Goal: Transaction & Acquisition: Purchase product/service

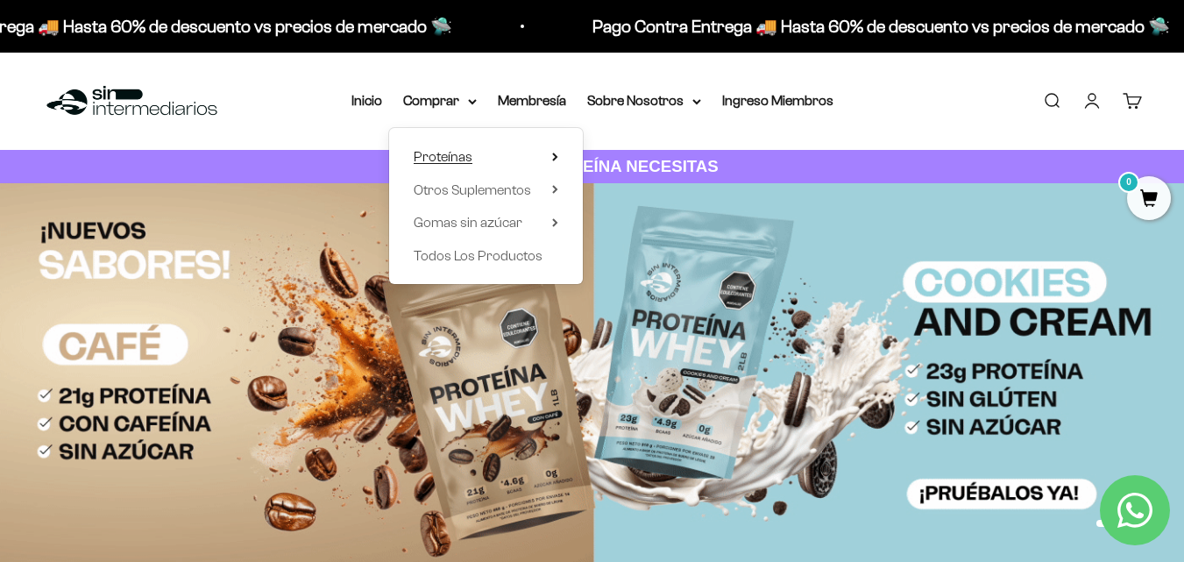
click at [464, 160] on span "Proteínas" at bounding box center [443, 156] width 59 height 15
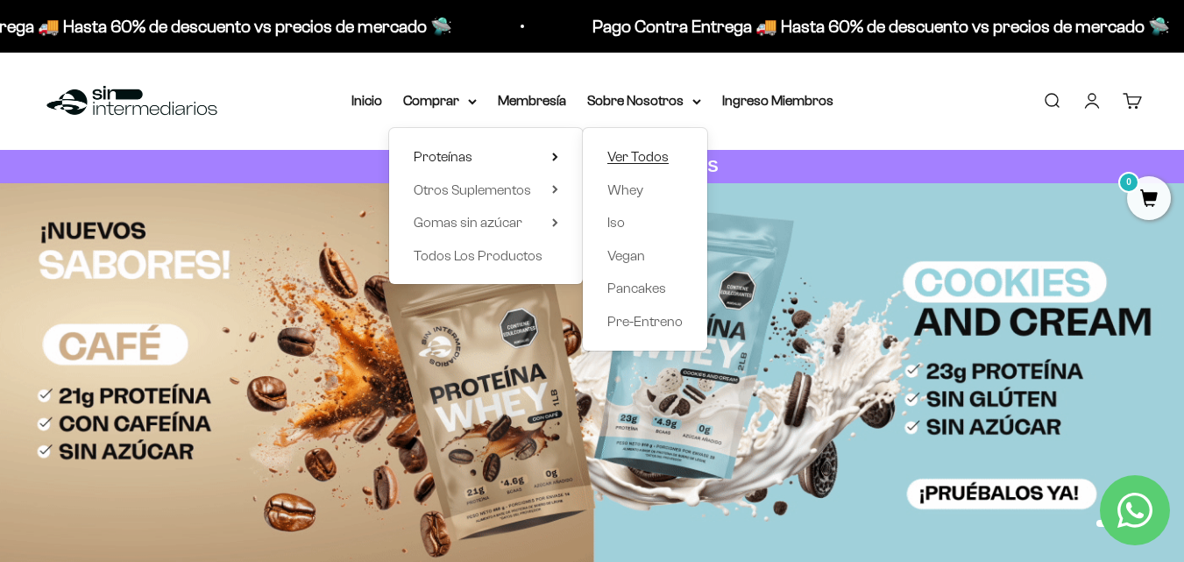
click at [632, 157] on span "Ver Todos" at bounding box center [637, 156] width 61 height 15
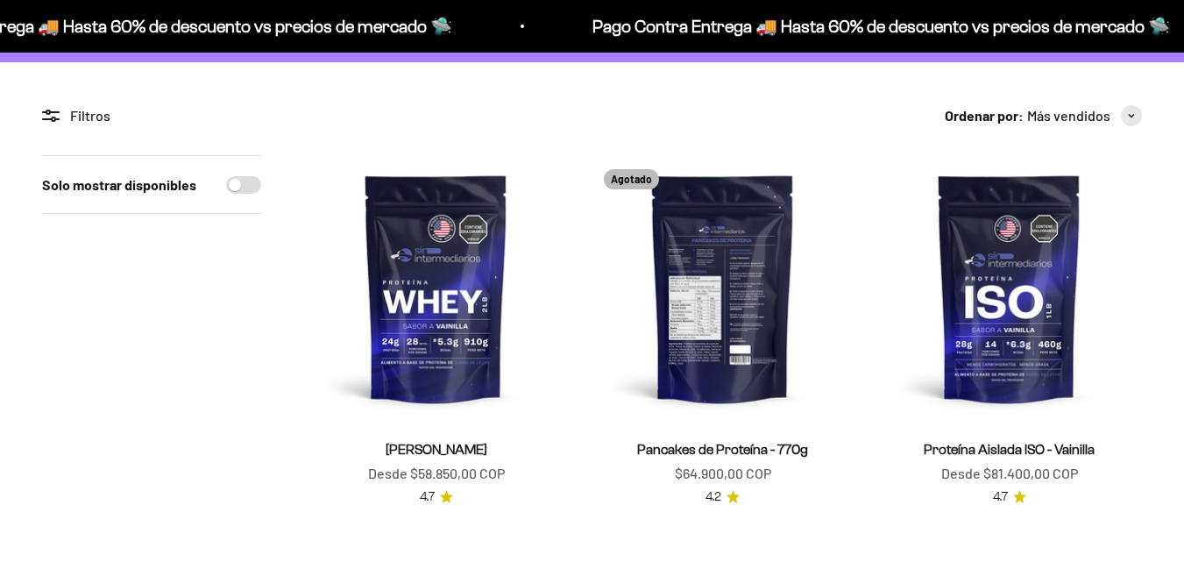
scroll to position [263, 0]
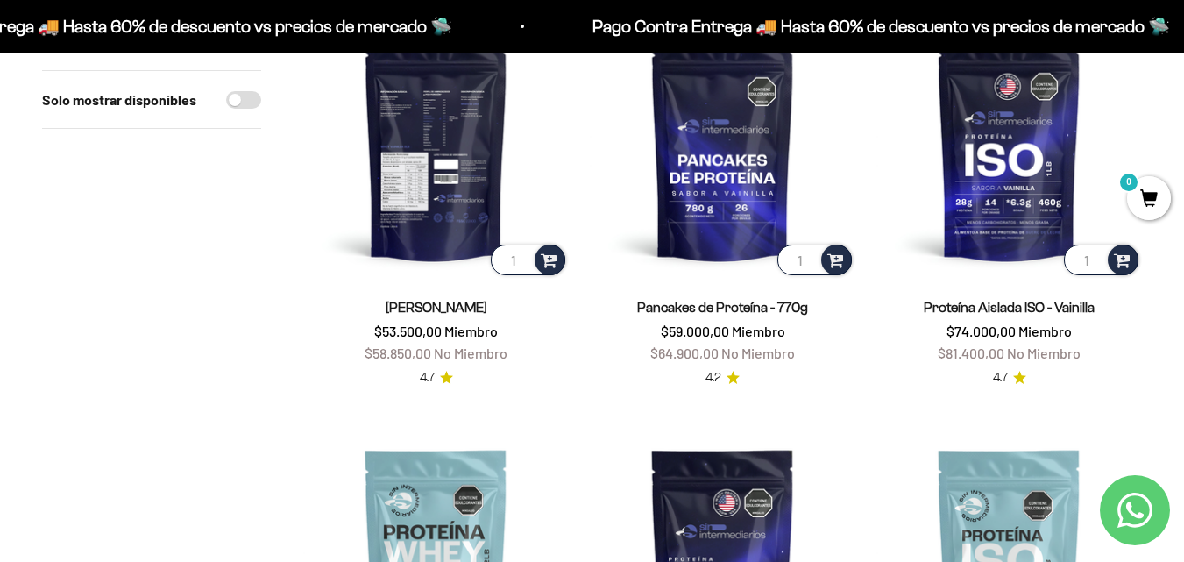
click at [450, 169] on img at bounding box center [436, 146] width 266 height 266
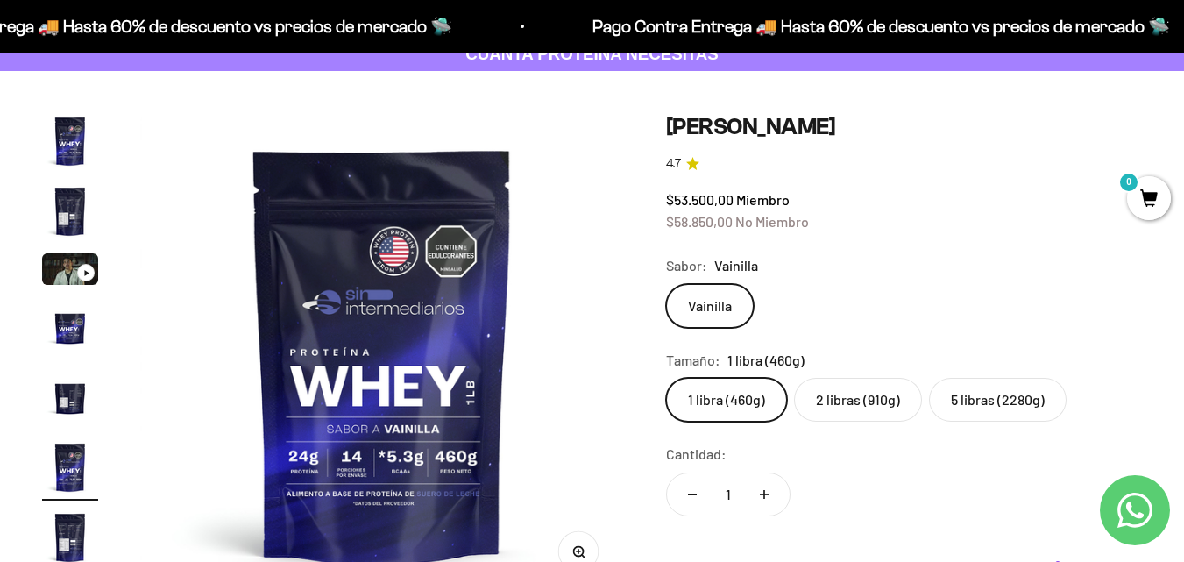
scroll to position [263, 0]
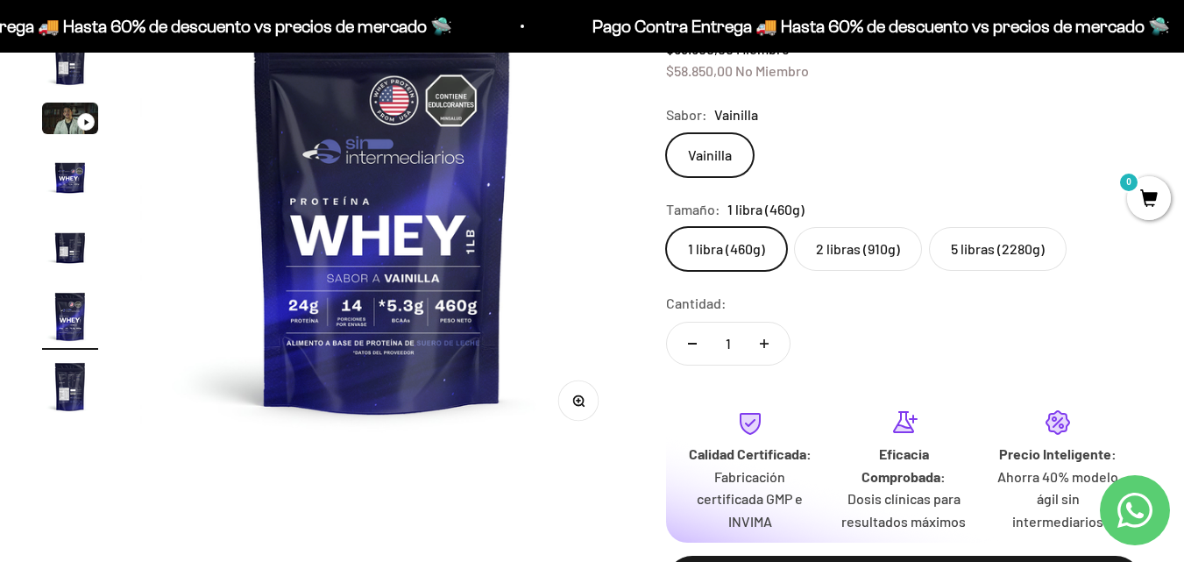
click at [68, 189] on img "Ir al artículo 4" at bounding box center [70, 176] width 56 height 56
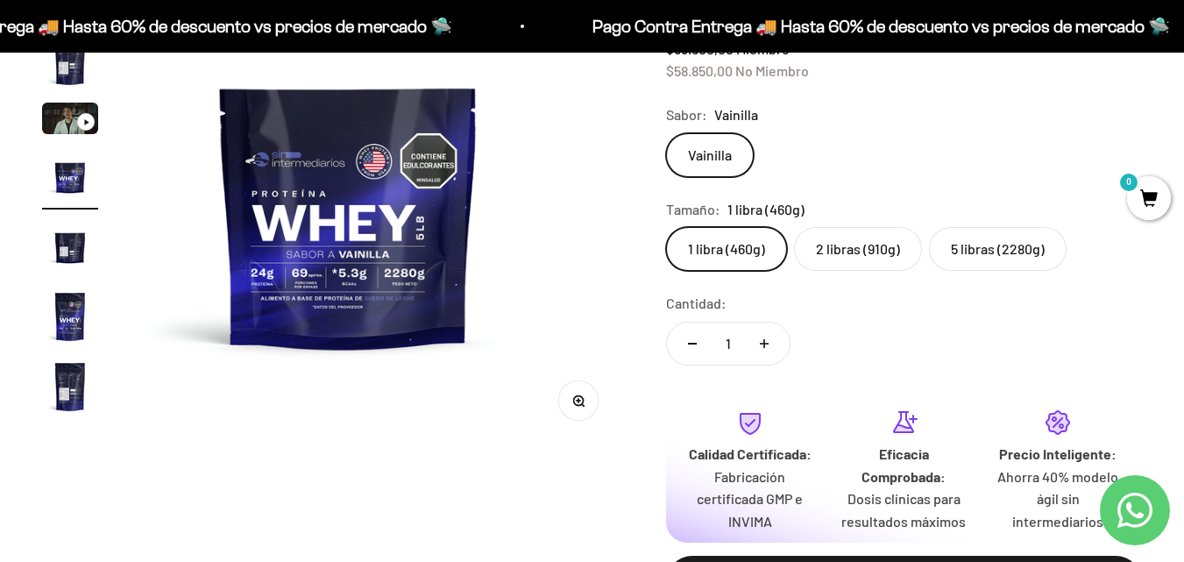
scroll to position [0, 1483]
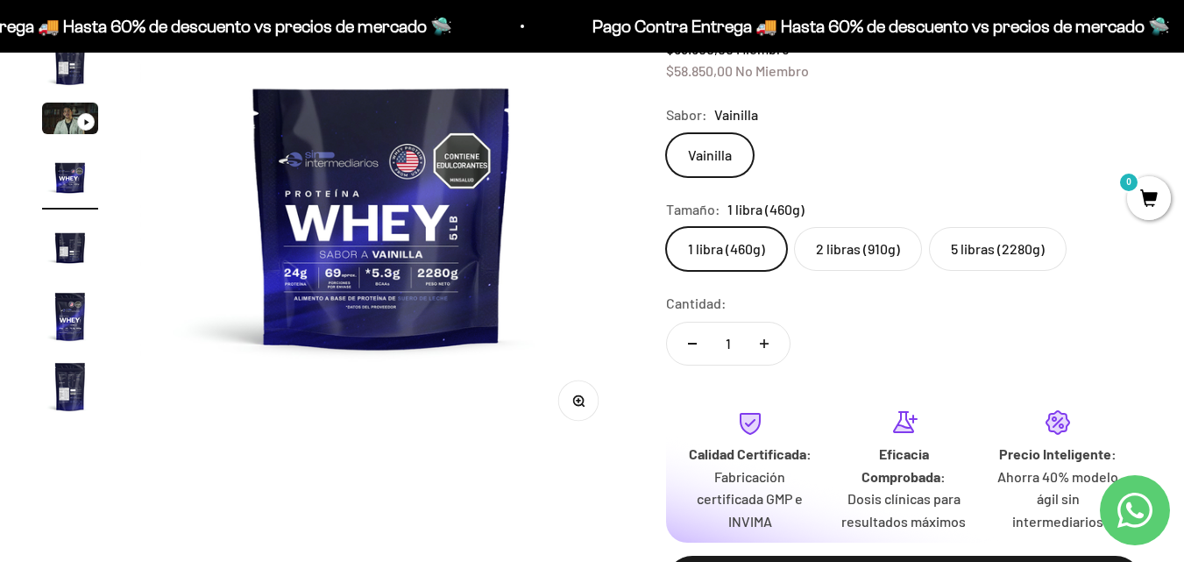
click at [82, 237] on img "Ir al artículo 5" at bounding box center [70, 246] width 56 height 56
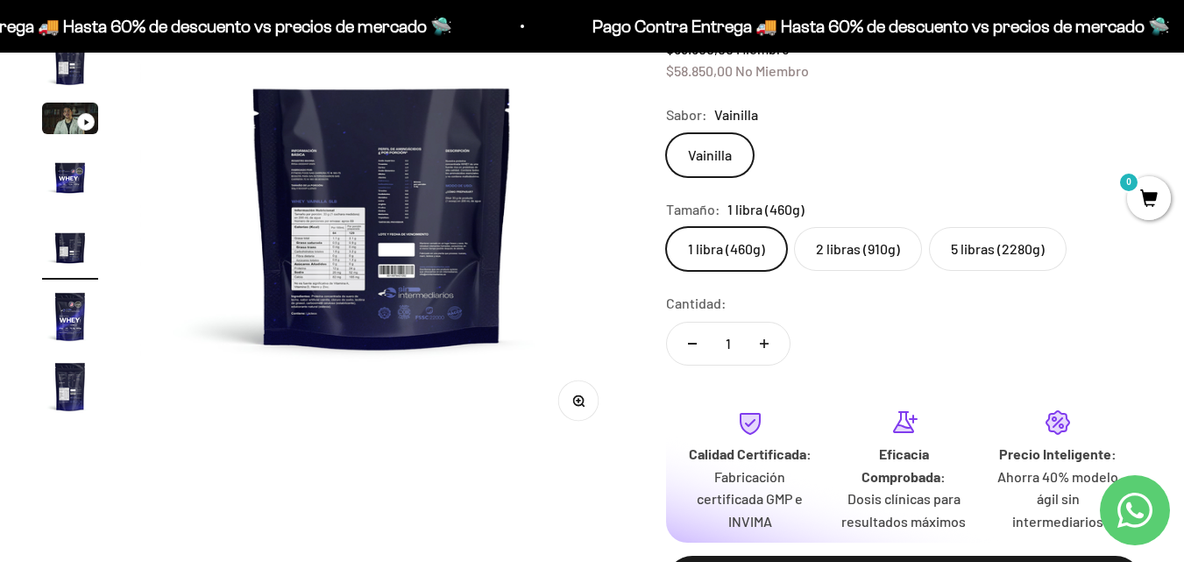
click at [370, 286] on img at bounding box center [382, 204] width 484 height 484
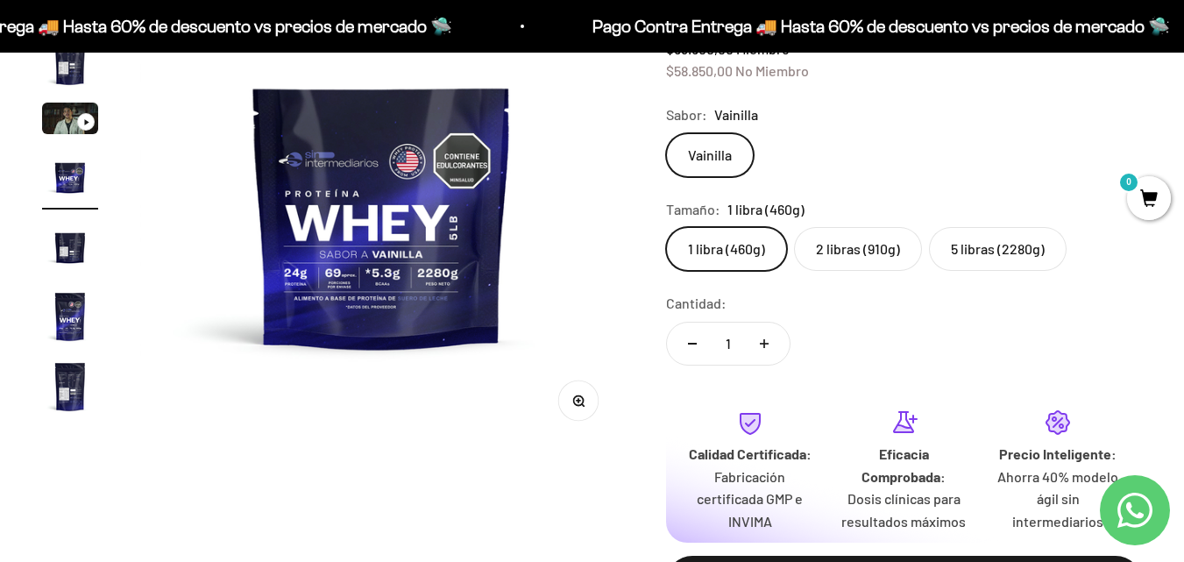
drag, startPoint x: 65, startPoint y: 251, endPoint x: 77, endPoint y: 252, distance: 12.3
click at [67, 252] on img "Ir al artículo 5" at bounding box center [70, 246] width 56 height 56
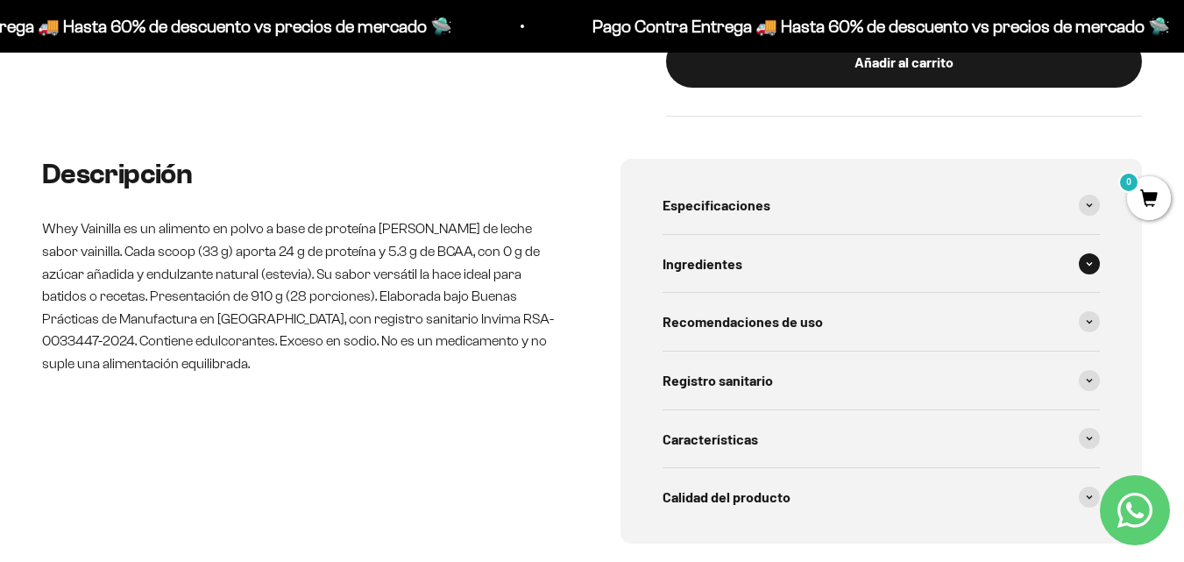
scroll to position [876, 0]
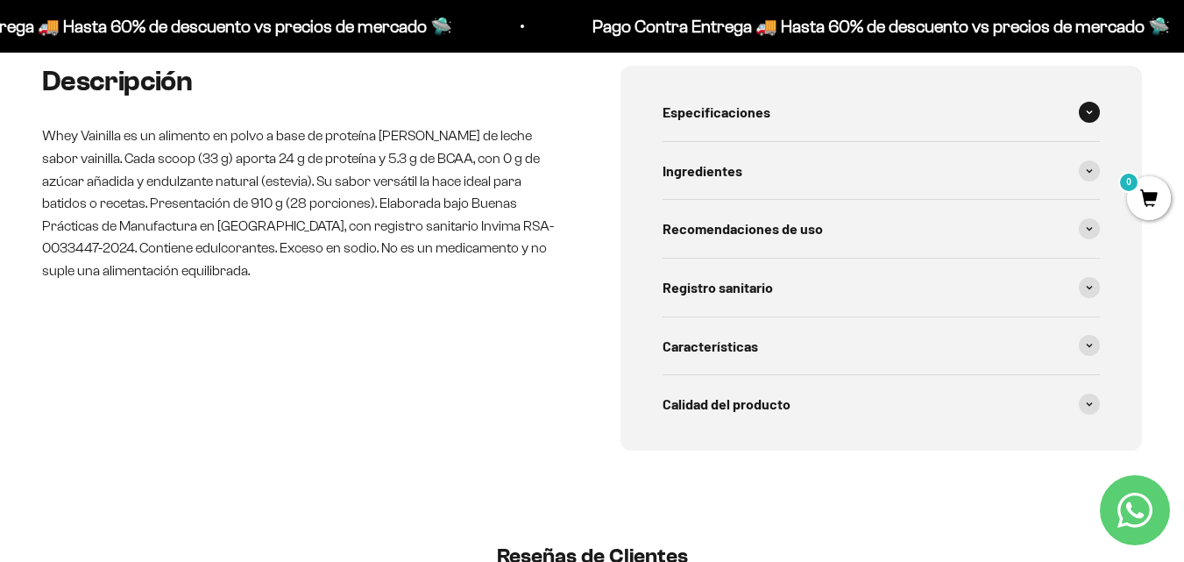
click at [886, 126] on div "Especificaciones" at bounding box center [882, 112] width 438 height 58
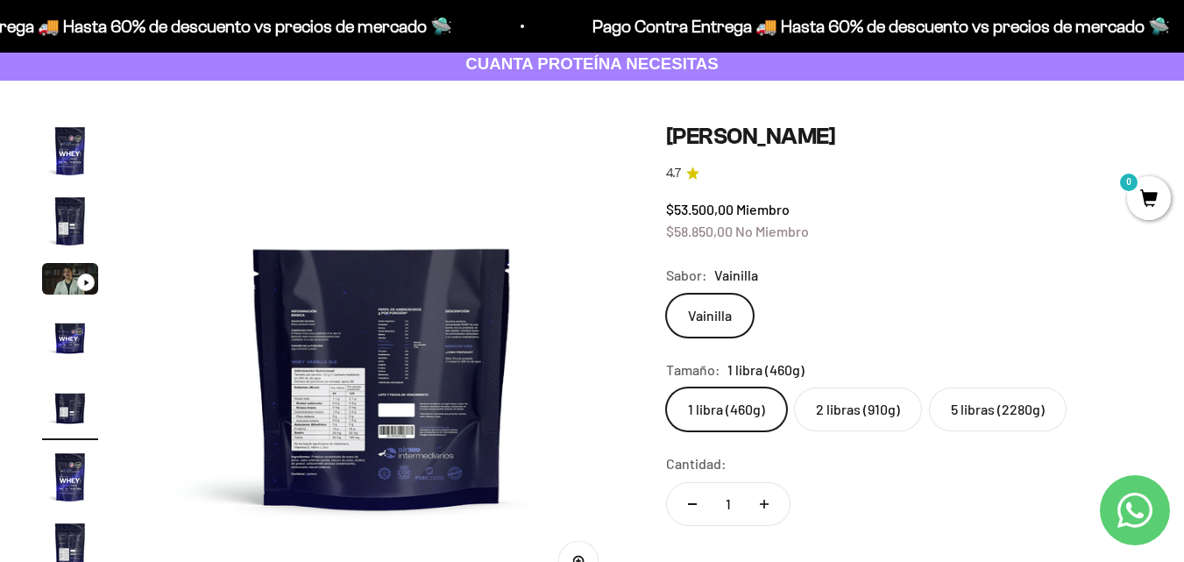
scroll to position [175, 0]
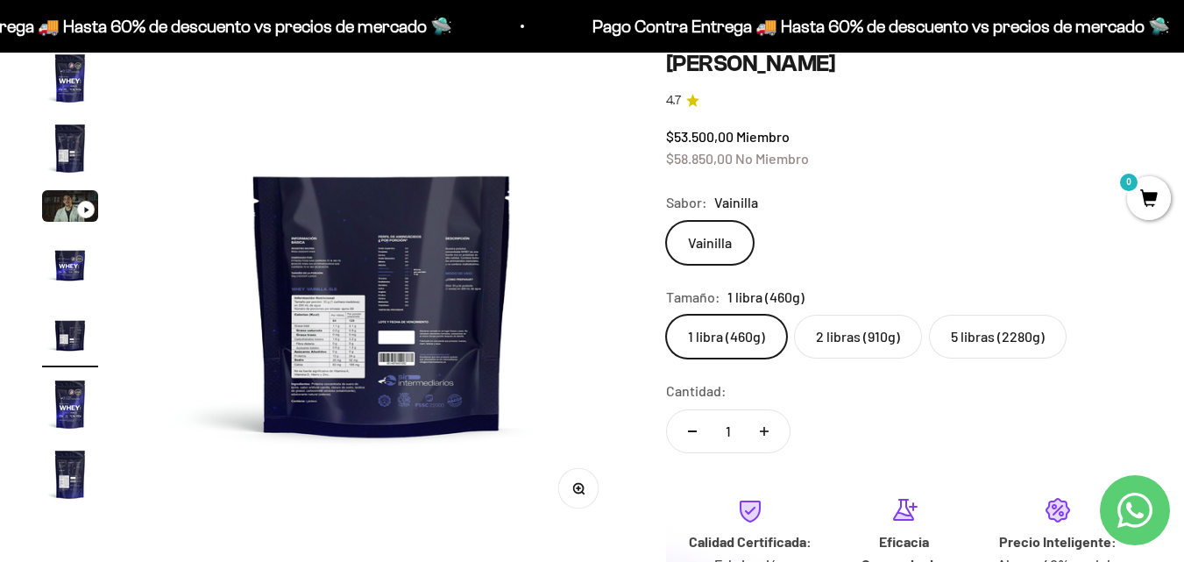
click at [69, 341] on img "Ir al artículo 5" at bounding box center [70, 334] width 56 height 56
click at [80, 381] on img "Ir al artículo 6" at bounding box center [70, 404] width 56 height 56
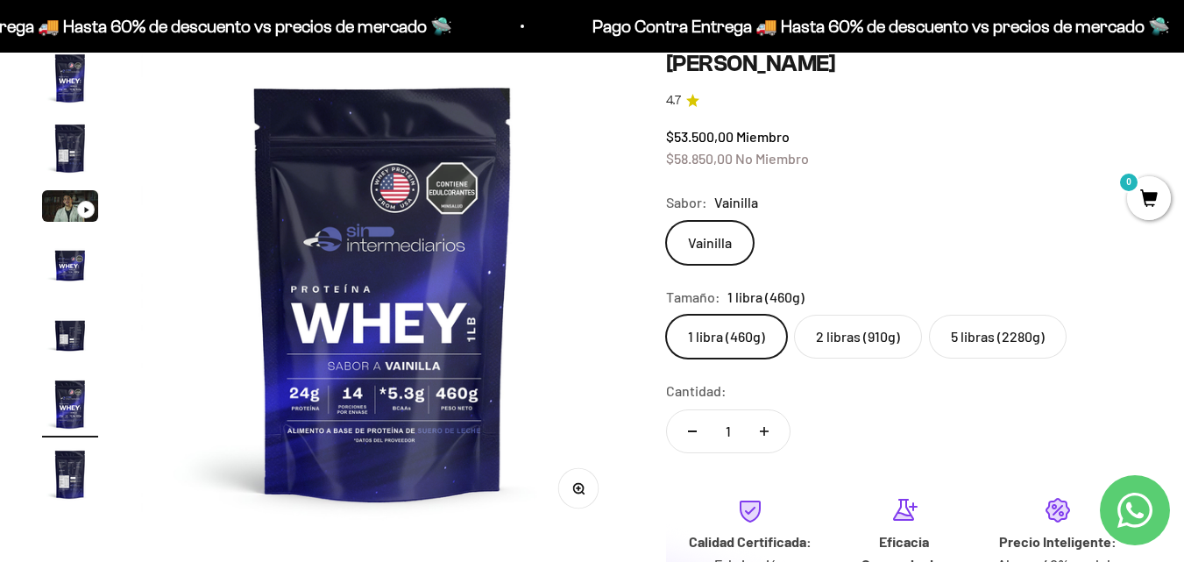
scroll to position [0, 2471]
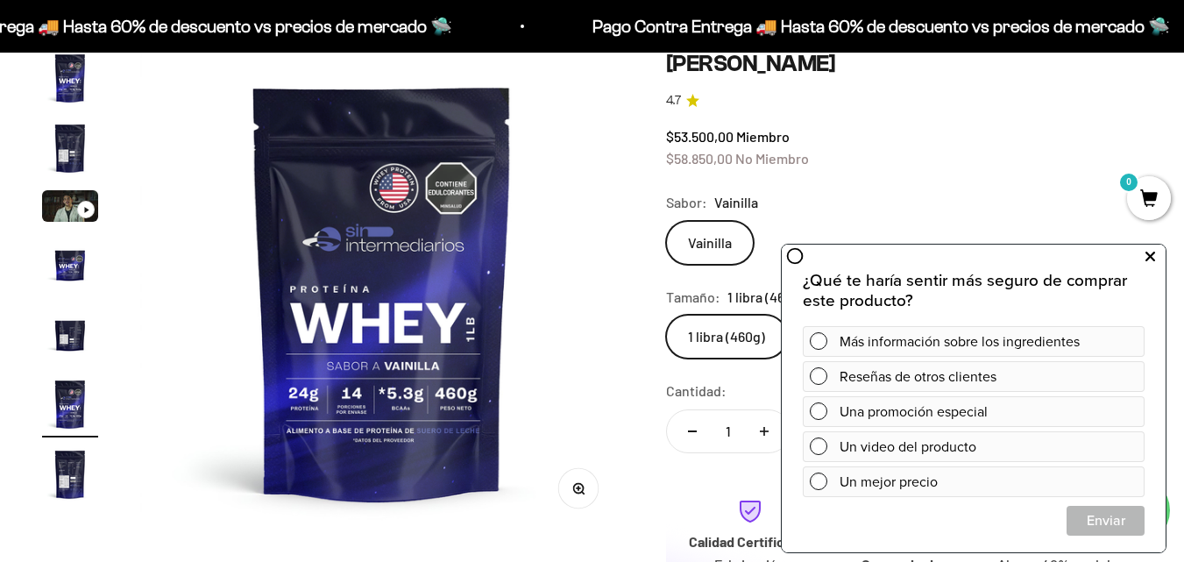
click at [1152, 253] on icon at bounding box center [1150, 256] width 10 height 23
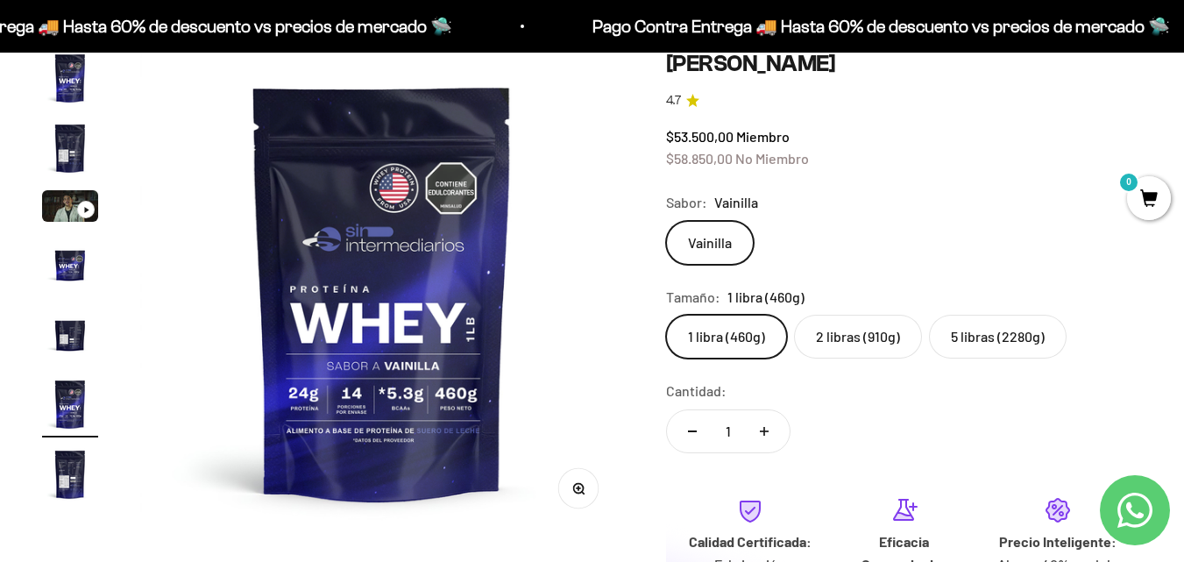
click at [82, 464] on img "Ir al artículo 7" at bounding box center [70, 474] width 56 height 56
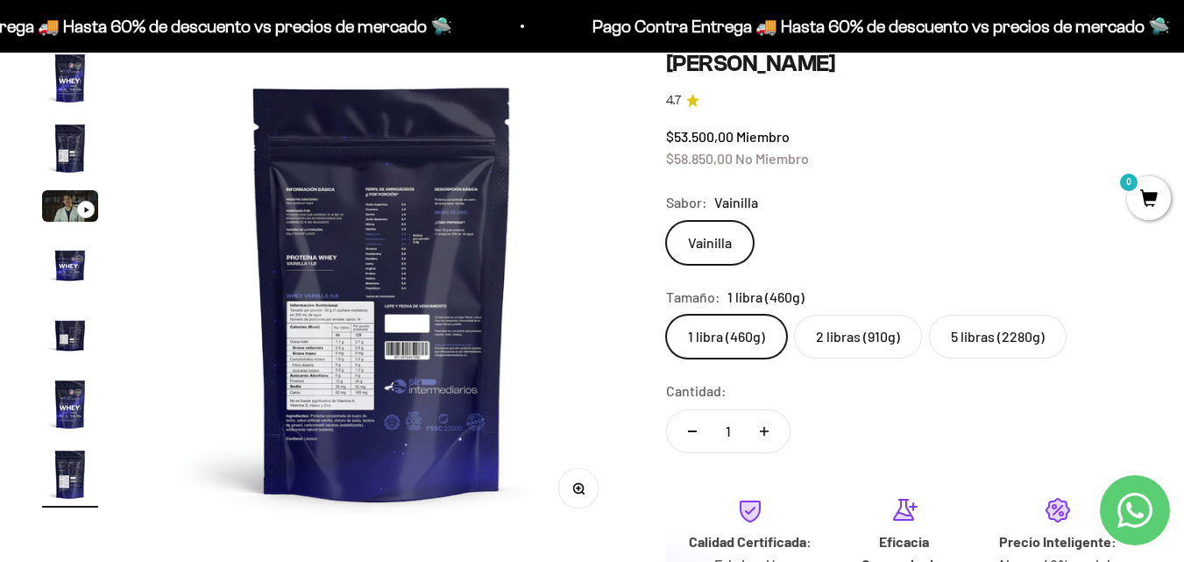
click at [310, 261] on img at bounding box center [382, 292] width 484 height 484
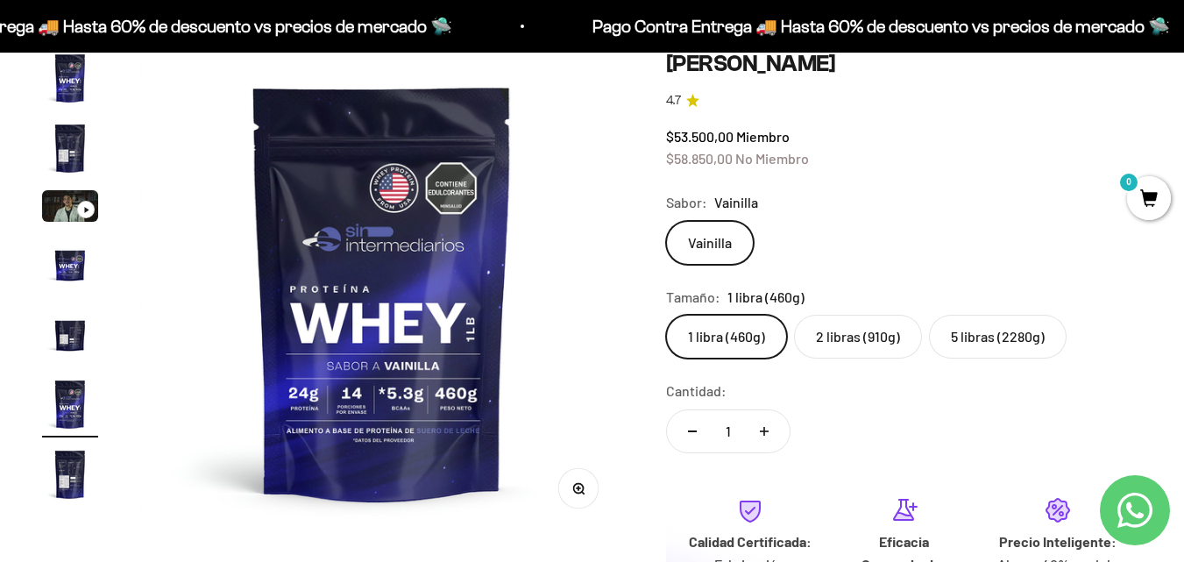
drag, startPoint x: 39, startPoint y: 336, endPoint x: 50, endPoint y: 340, distance: 11.4
click at [40, 336] on div "Zoom Ir al artículo 1 Ir al artículo 2 Ir al artículo 3 Ir al artículo 4 Ir al …" at bounding box center [592, 387] width 1184 height 759
click at [85, 344] on img "Ir al artículo 5" at bounding box center [70, 334] width 56 height 56
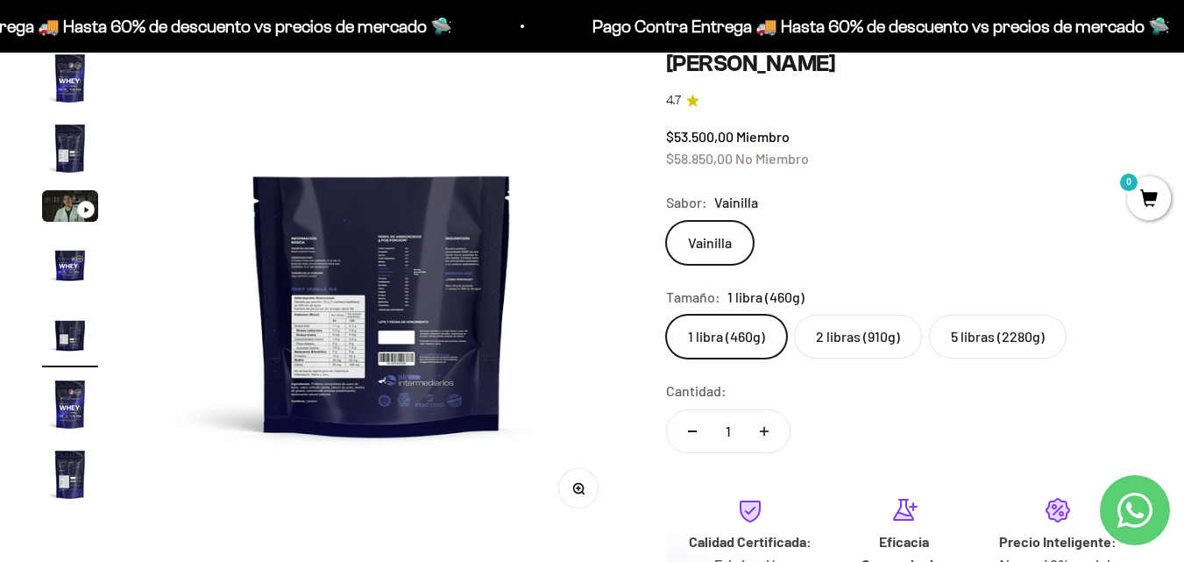
click at [90, 281] on img "Ir al artículo 4" at bounding box center [70, 264] width 56 height 56
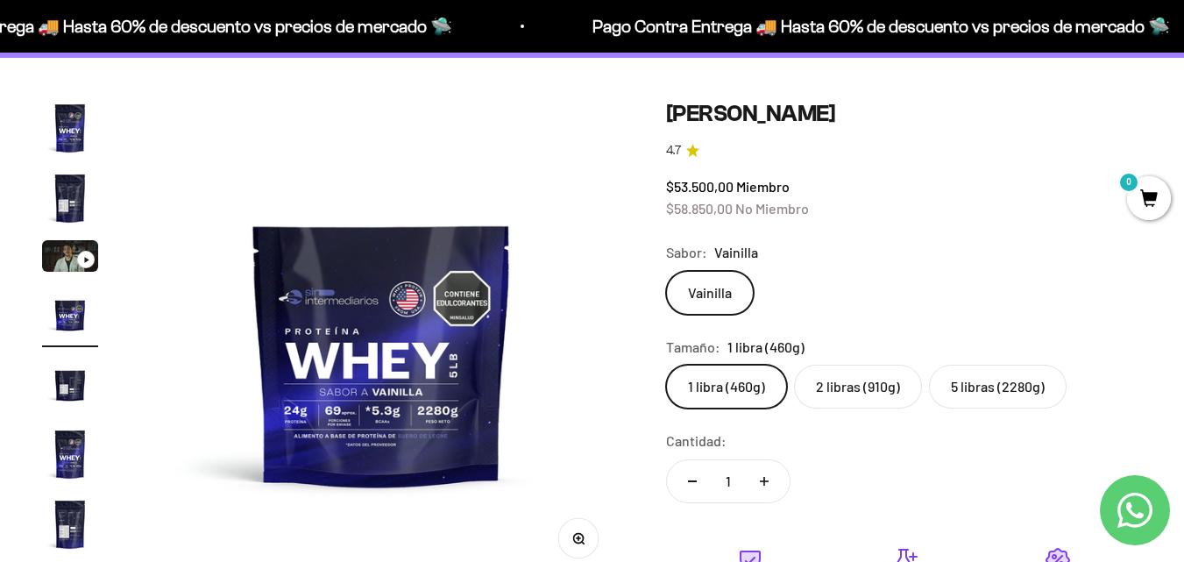
scroll to position [0, 0]
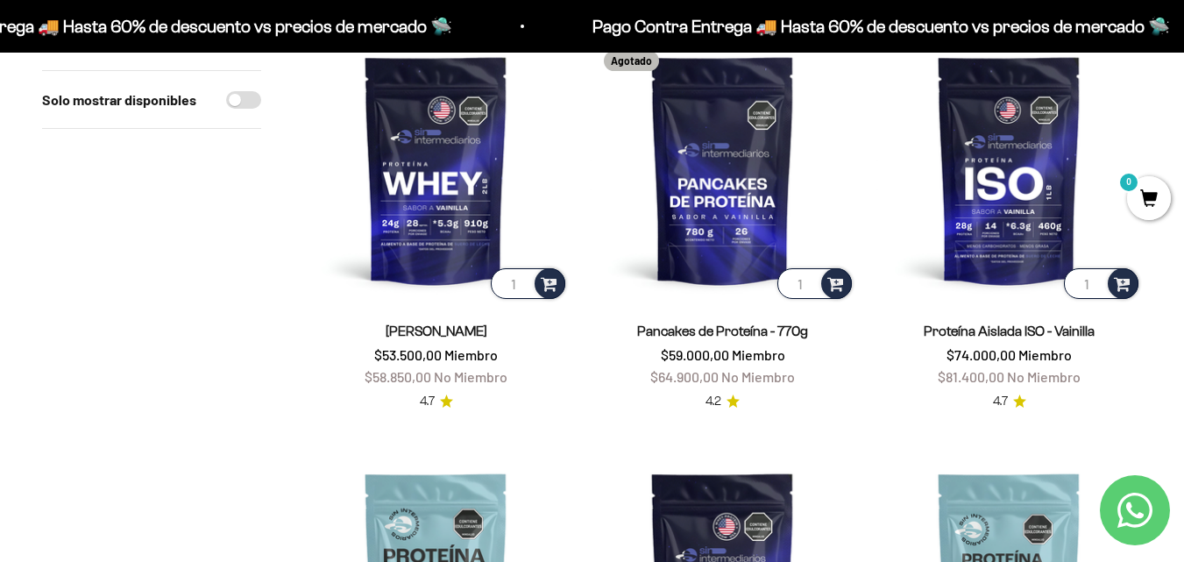
scroll to position [175, 0]
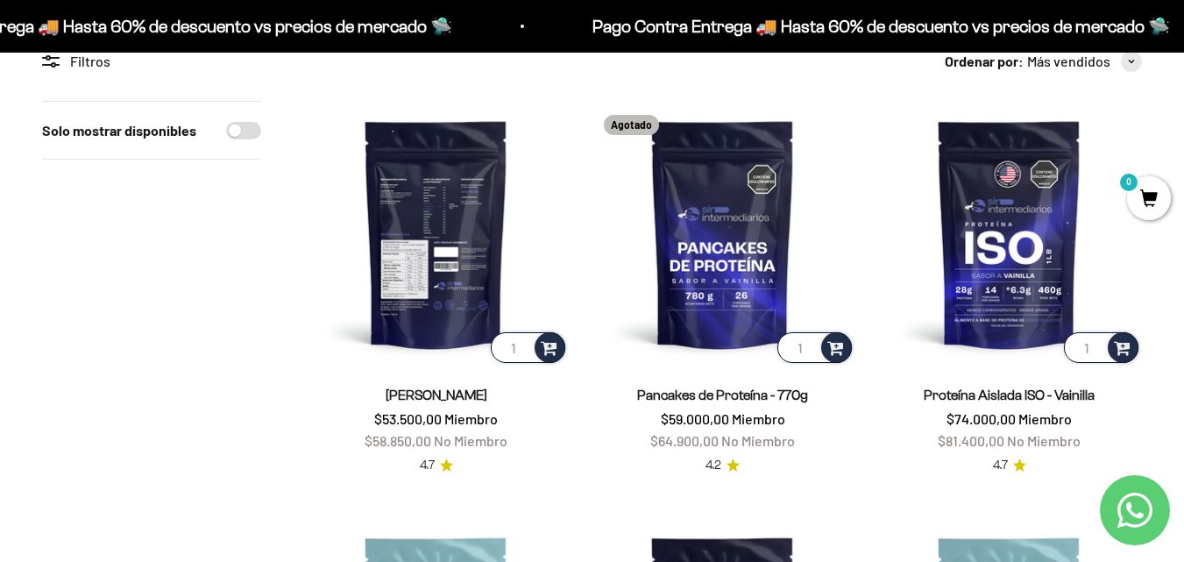
click at [439, 296] on img at bounding box center [436, 234] width 266 height 266
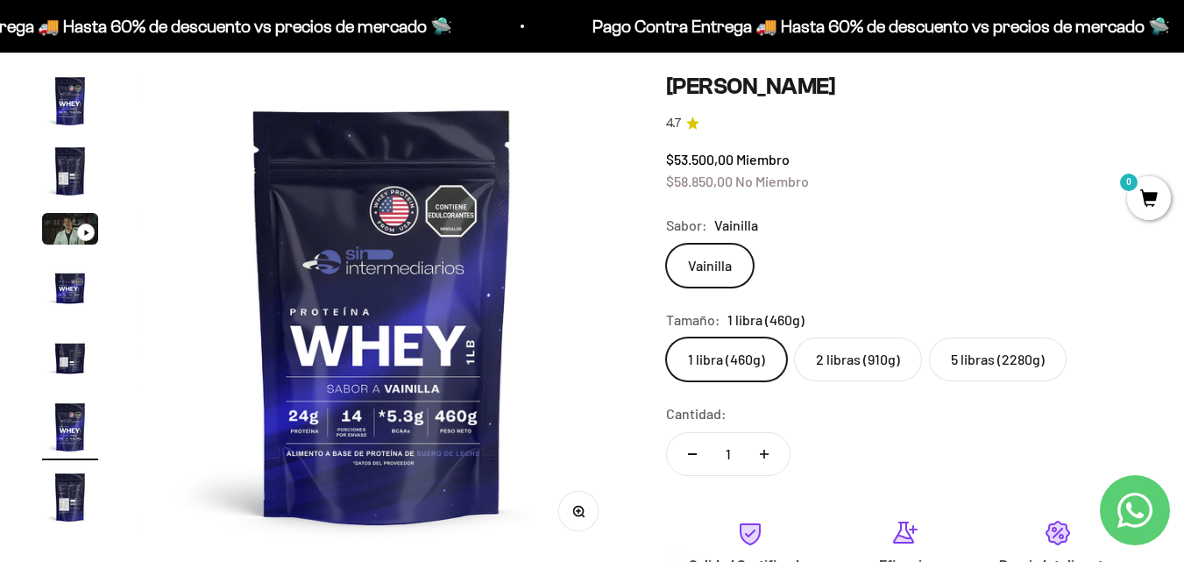
scroll to position [175, 0]
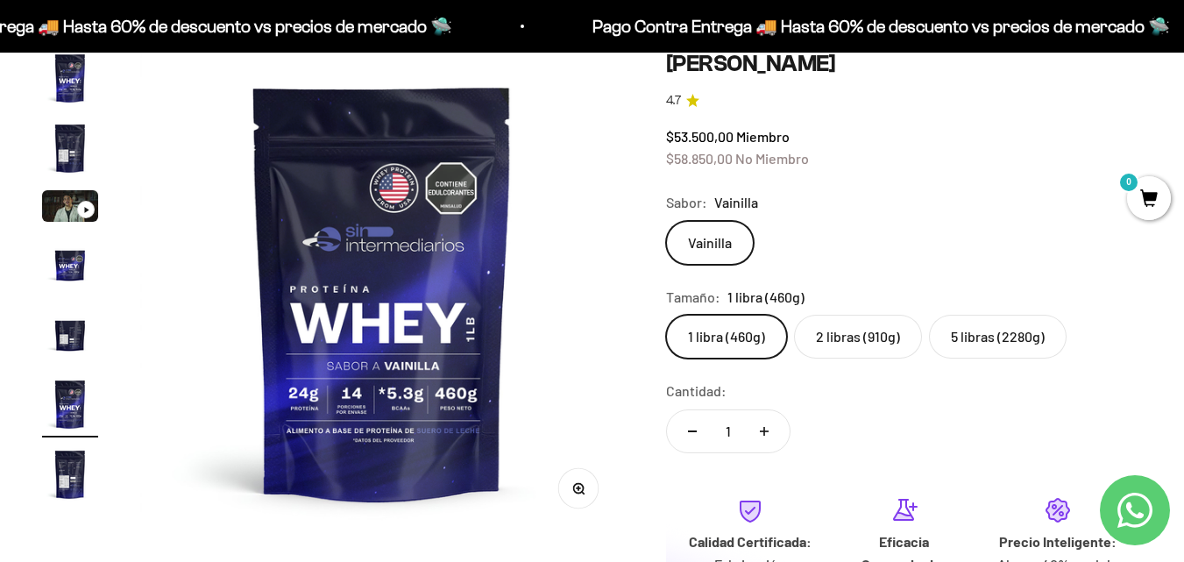
click at [1000, 349] on label "5 libras (2280g)" at bounding box center [998, 337] width 138 height 44
click at [666, 315] on input "5 libras (2280g)" at bounding box center [665, 314] width 1 height 1
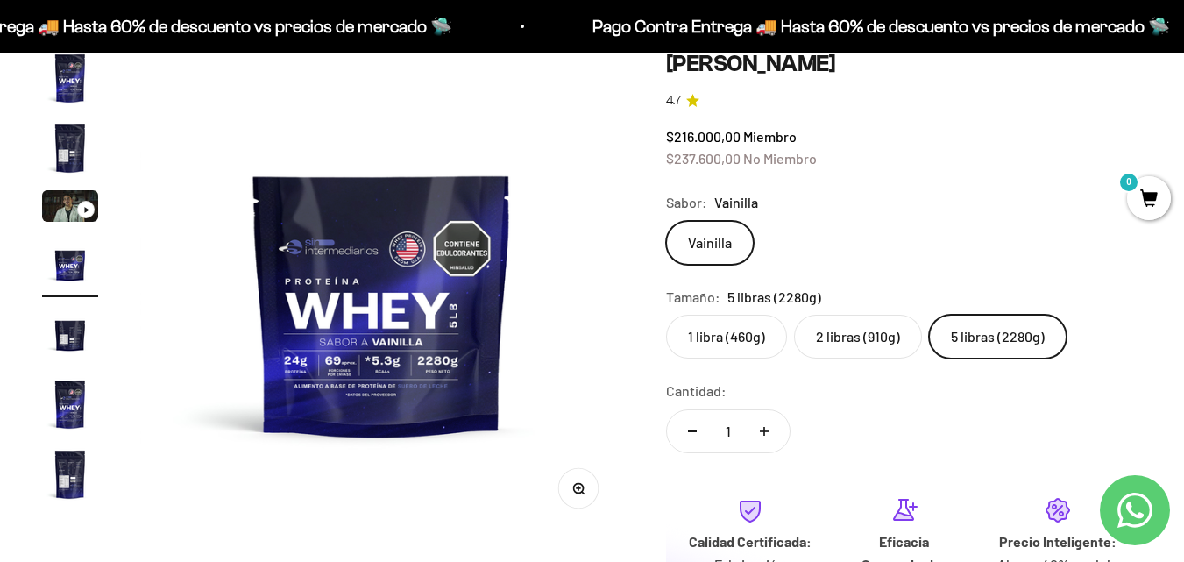
click at [875, 334] on label "2 libras (910g)" at bounding box center [858, 337] width 128 height 44
click at [666, 315] on input "2 libras (910g)" at bounding box center [665, 314] width 1 height 1
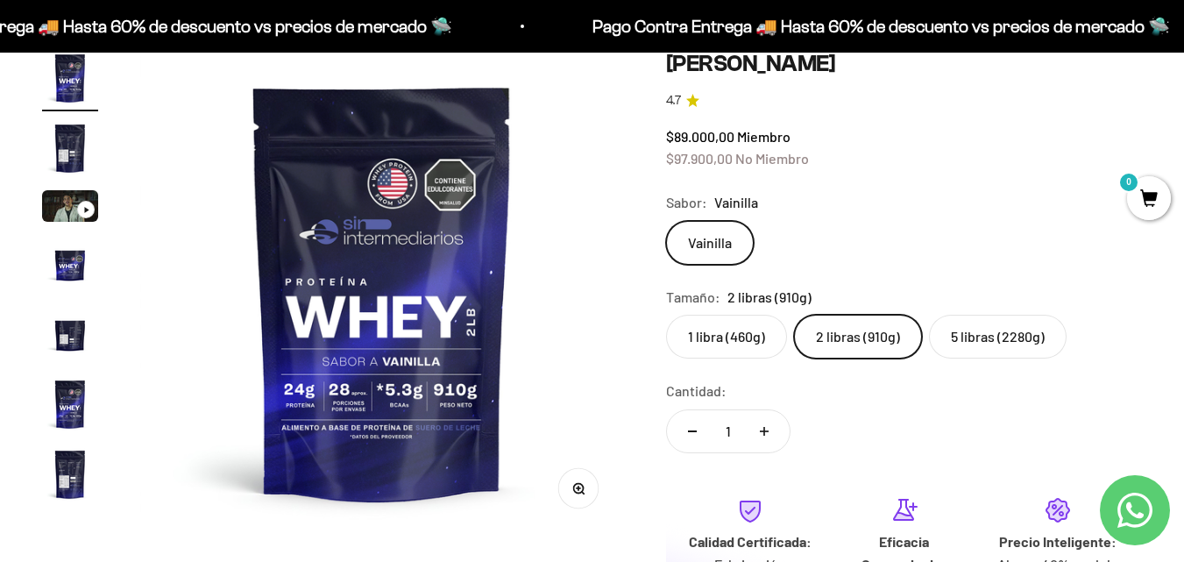
scroll to position [263, 0]
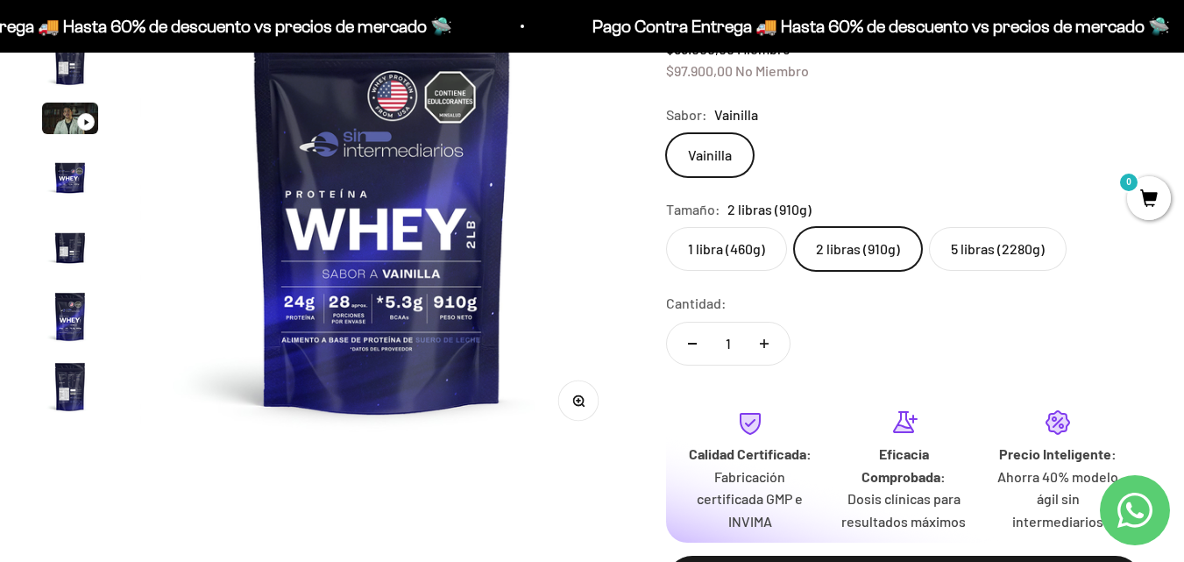
click at [979, 258] on label "5 libras (2280g)" at bounding box center [998, 249] width 138 height 44
click at [666, 227] on input "5 libras (2280g)" at bounding box center [665, 226] width 1 height 1
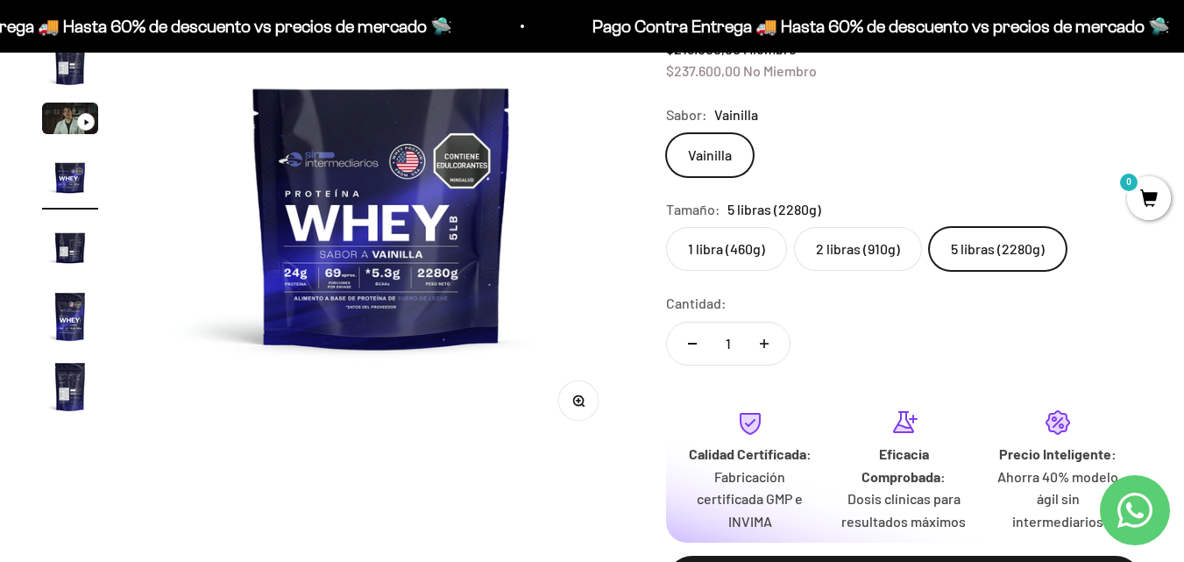
scroll to position [175, 0]
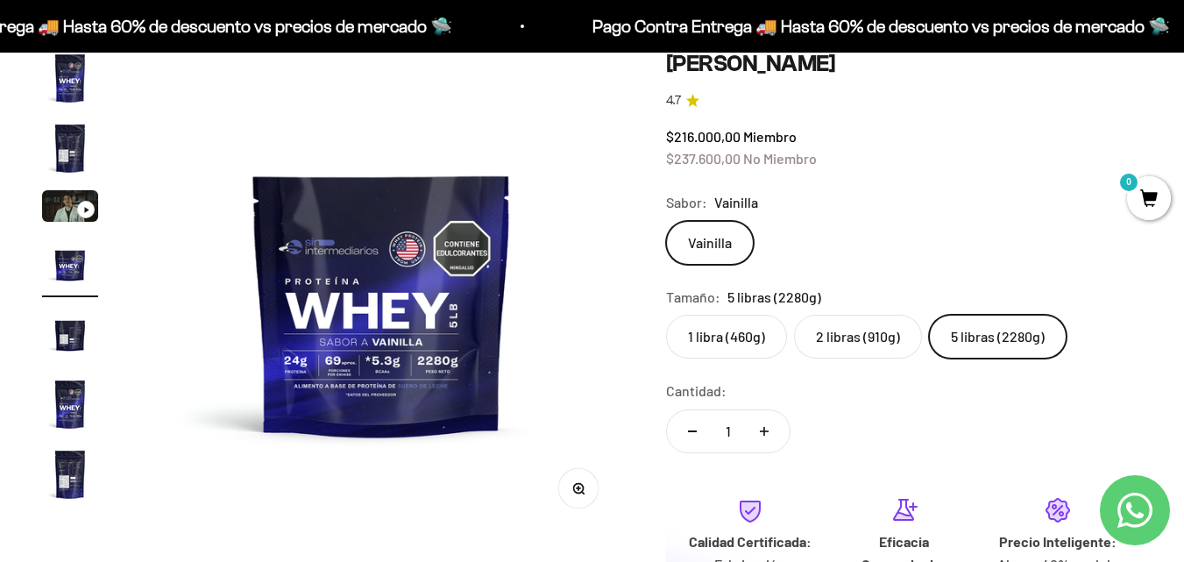
click at [855, 351] on label "2 libras (910g)" at bounding box center [858, 337] width 128 height 44
click at [666, 315] on input "2 libras (910g)" at bounding box center [665, 314] width 1 height 1
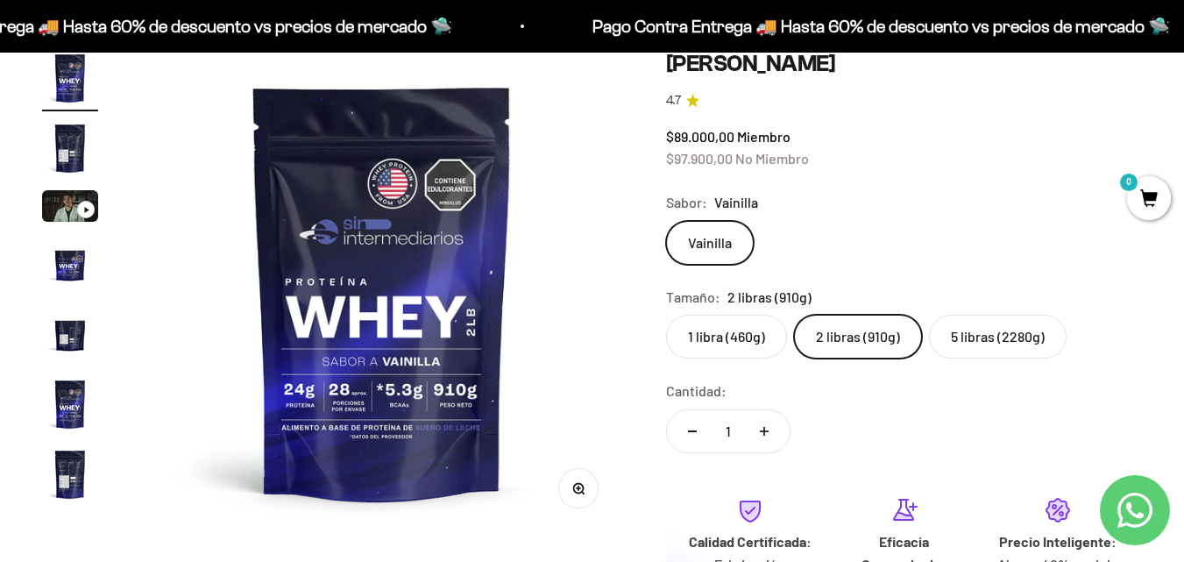
click at [727, 331] on label "1 libra (460g)" at bounding box center [726, 337] width 121 height 44
click at [666, 315] on input "1 libra (460g)" at bounding box center [665, 314] width 1 height 1
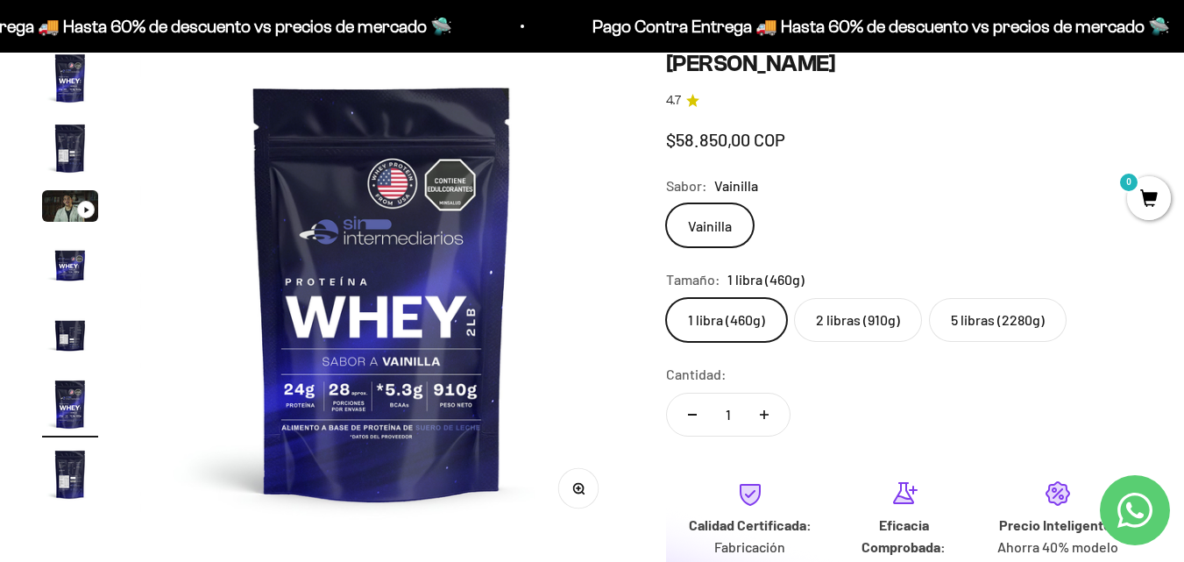
scroll to position [0, 2471]
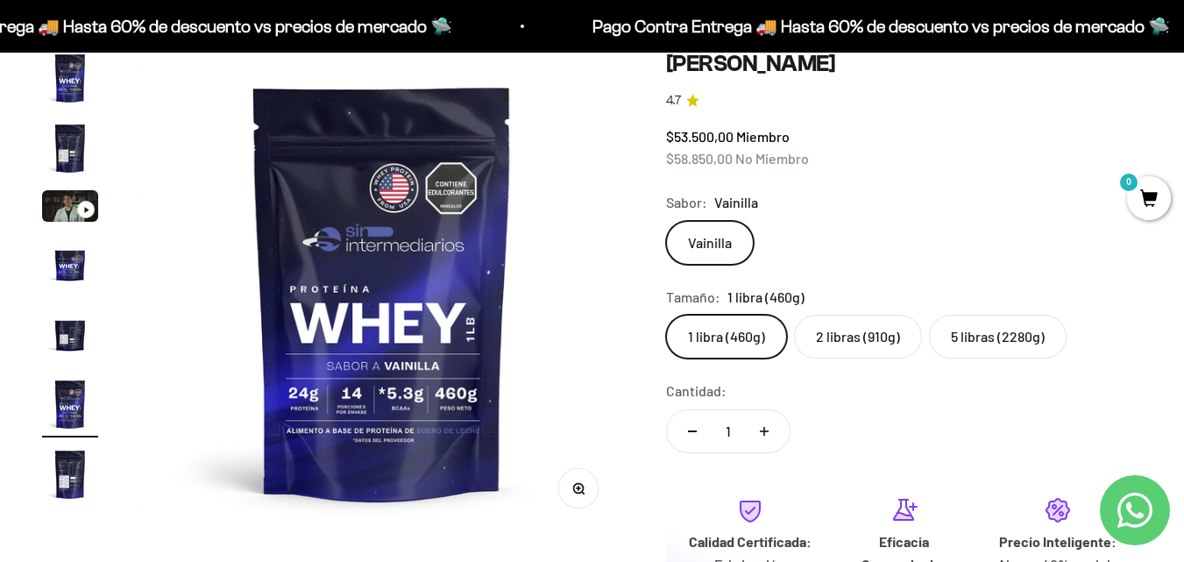
click at [962, 336] on label "5 libras (2280g)" at bounding box center [998, 337] width 138 height 44
click at [666, 315] on input "5 libras (2280g)" at bounding box center [665, 314] width 1 height 1
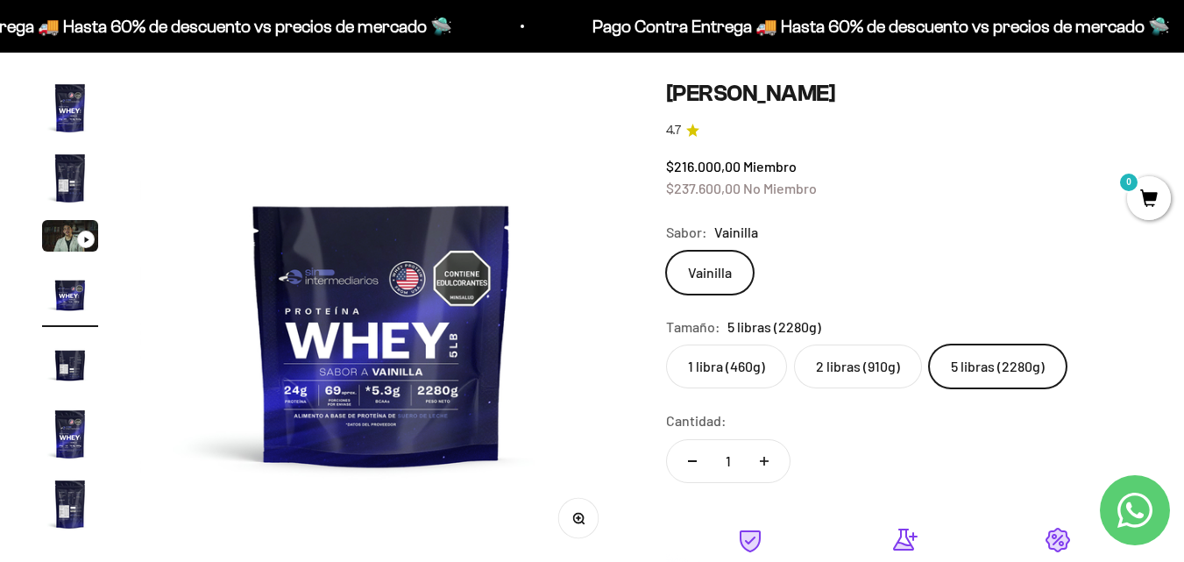
scroll to position [175, 0]
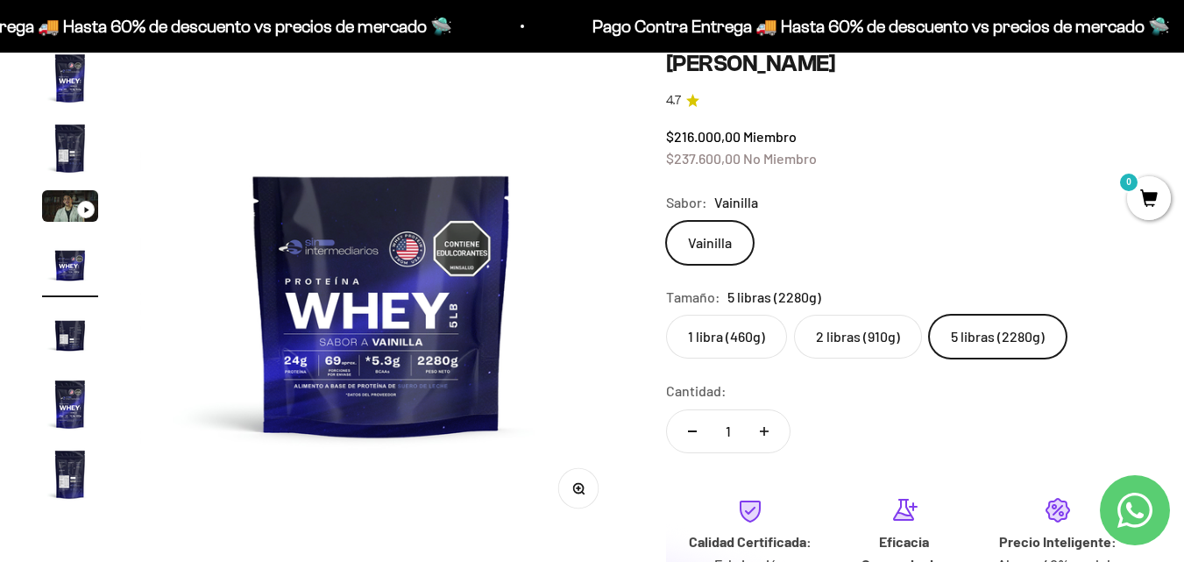
click at [880, 335] on label "2 libras (910g)" at bounding box center [858, 337] width 128 height 44
click at [666, 315] on input "2 libras (910g)" at bounding box center [665, 314] width 1 height 1
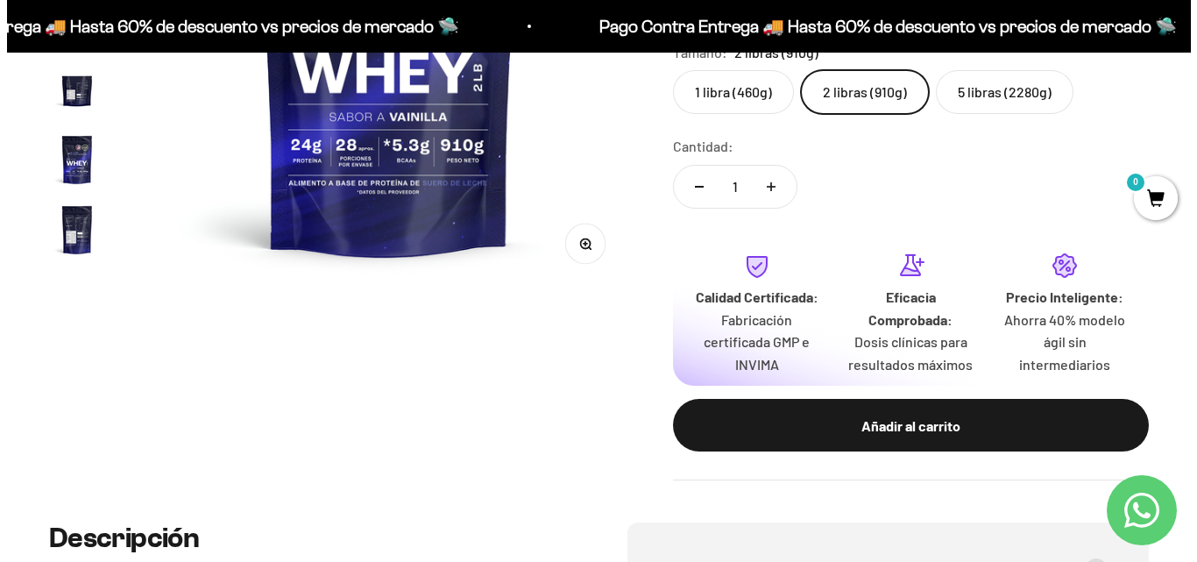
scroll to position [526, 0]
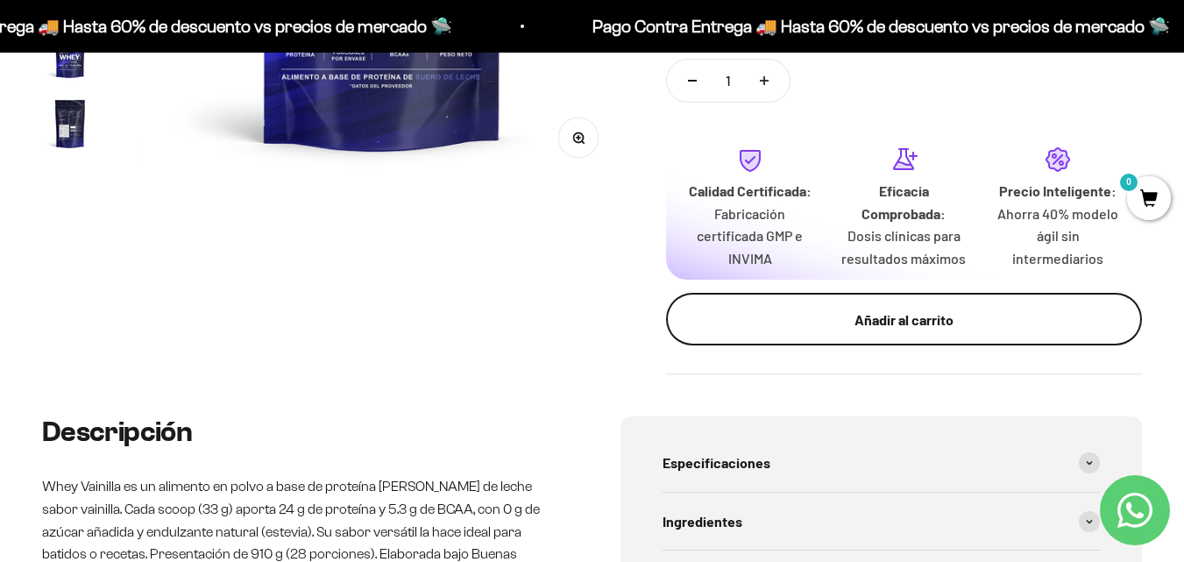
click at [919, 332] on button "Añadir al carrito" at bounding box center [904, 319] width 476 height 53
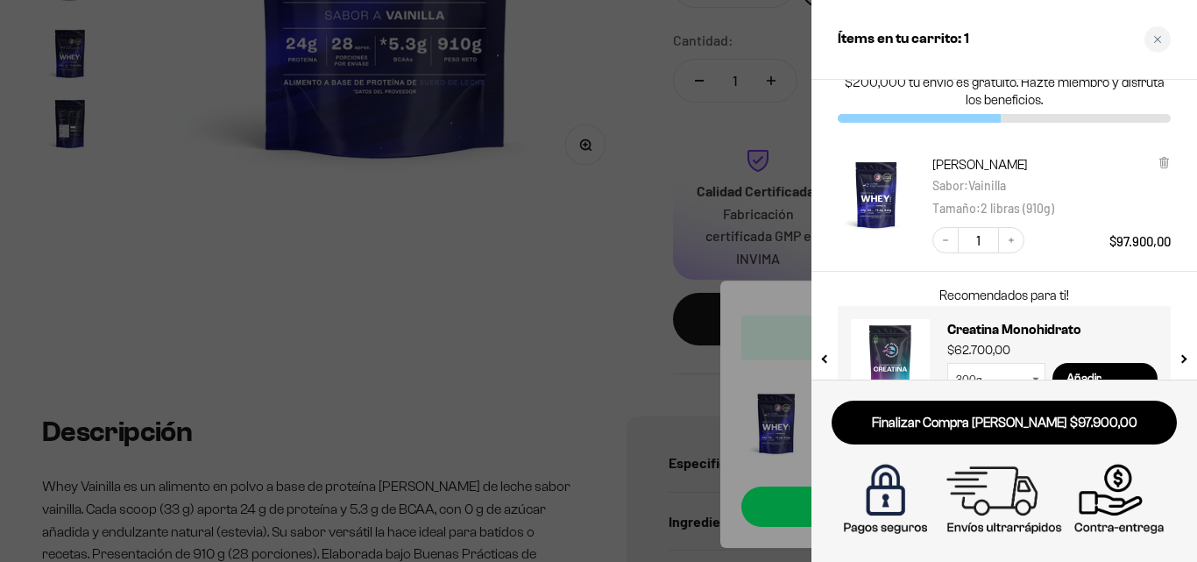
scroll to position [0, 0]
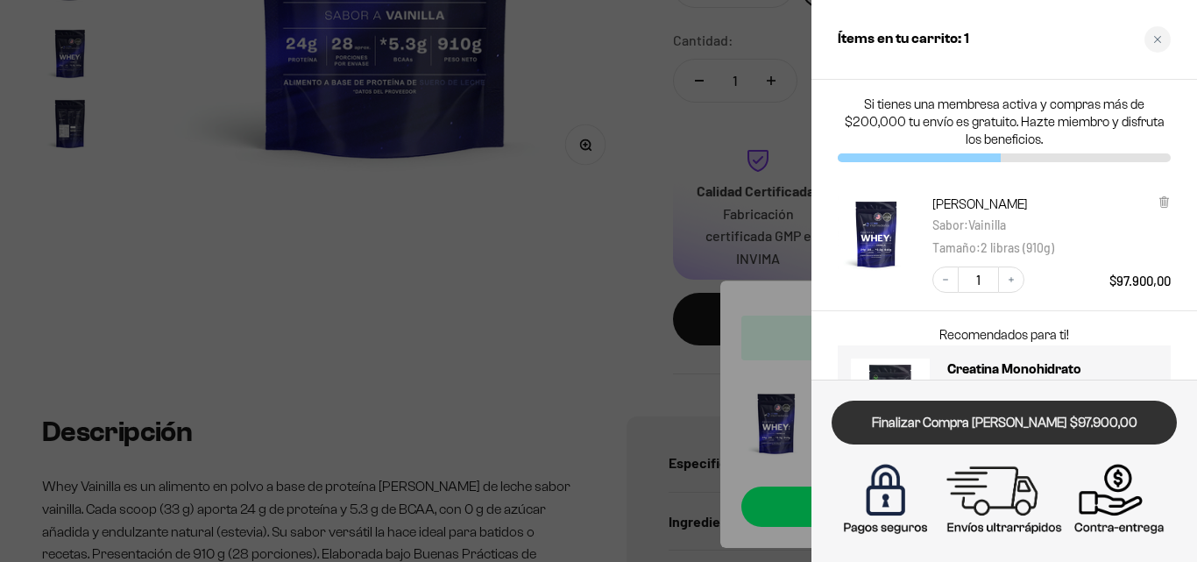
click at [978, 425] on link "Finalizar Compra [PERSON_NAME] $97.900,00" at bounding box center [1004, 423] width 345 height 45
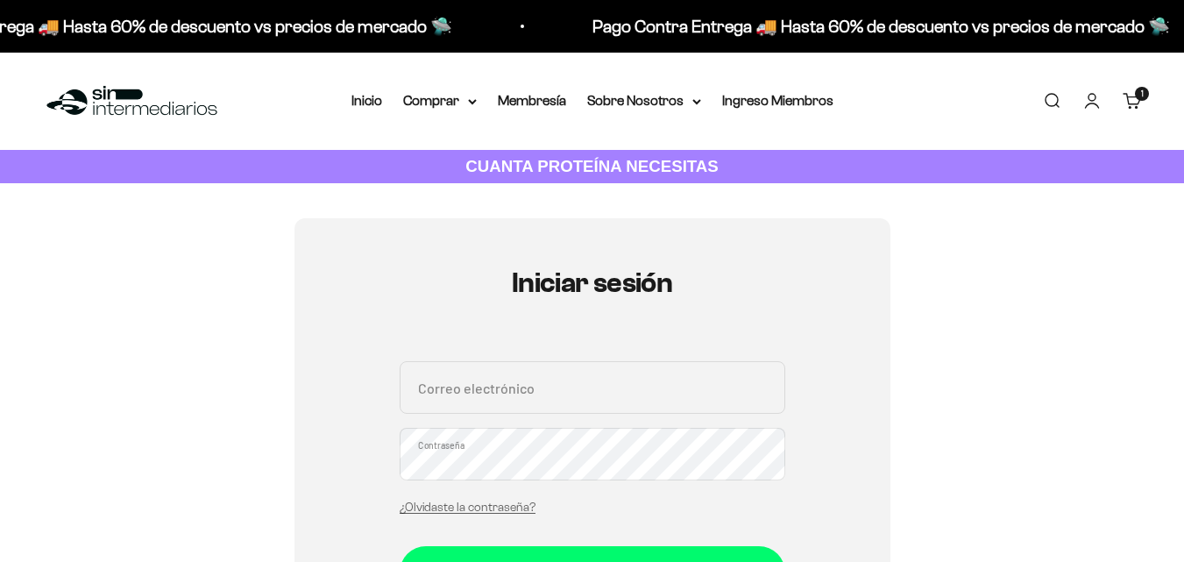
click at [633, 361] on input "Correo electrónico" at bounding box center [593, 387] width 386 height 53
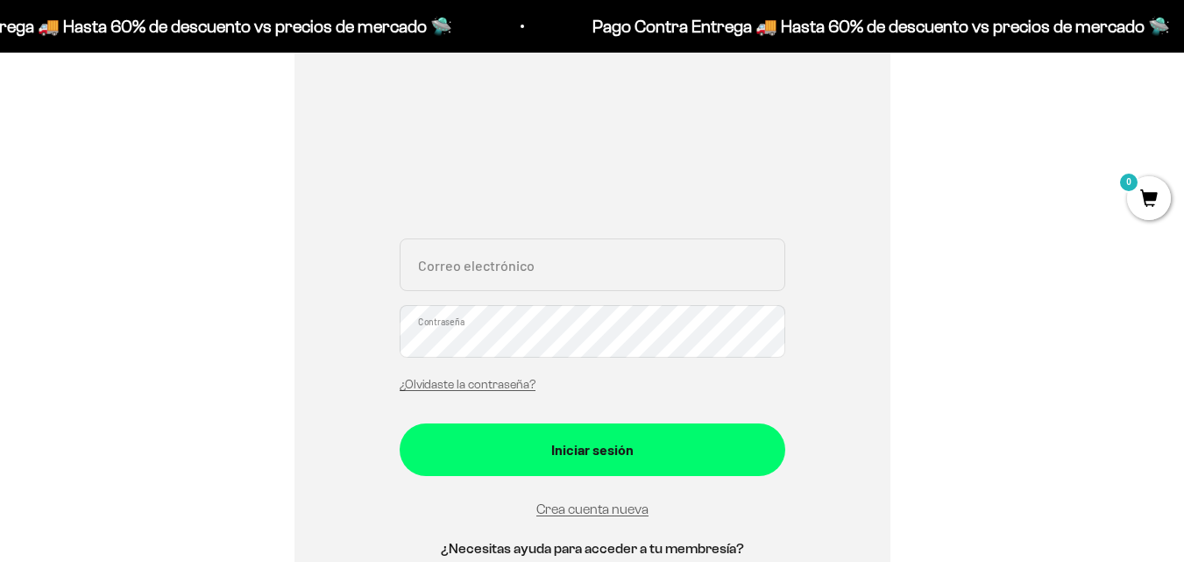
scroll to position [351, 0]
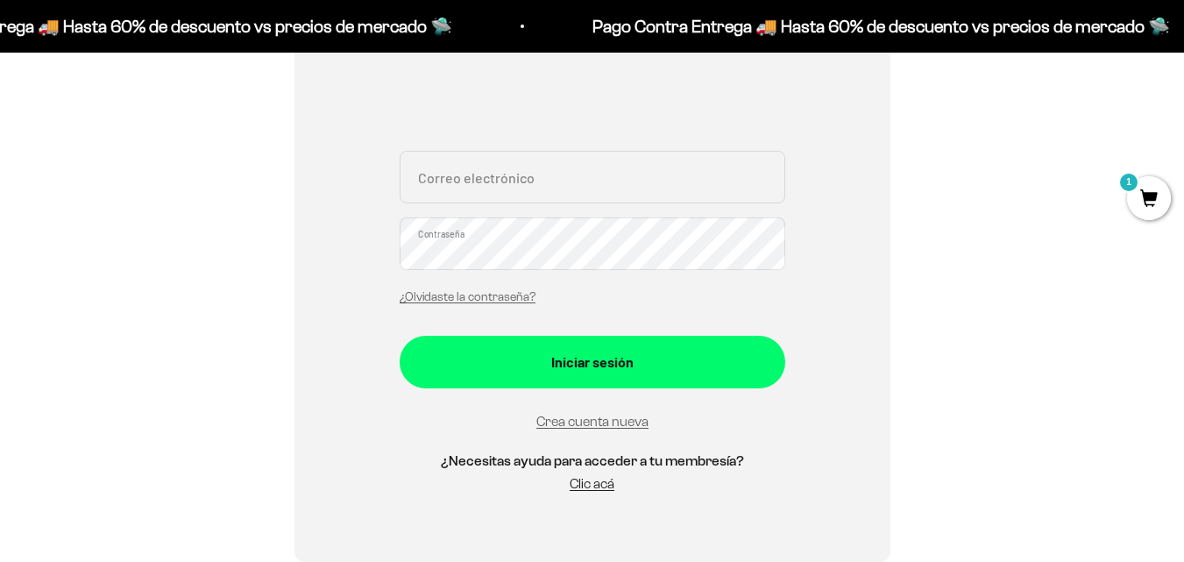
click at [604, 410] on div "Crea cuenta nueva" at bounding box center [593, 421] width 386 height 24
click at [607, 417] on link "Crea cuenta nueva" at bounding box center [592, 421] width 112 height 15
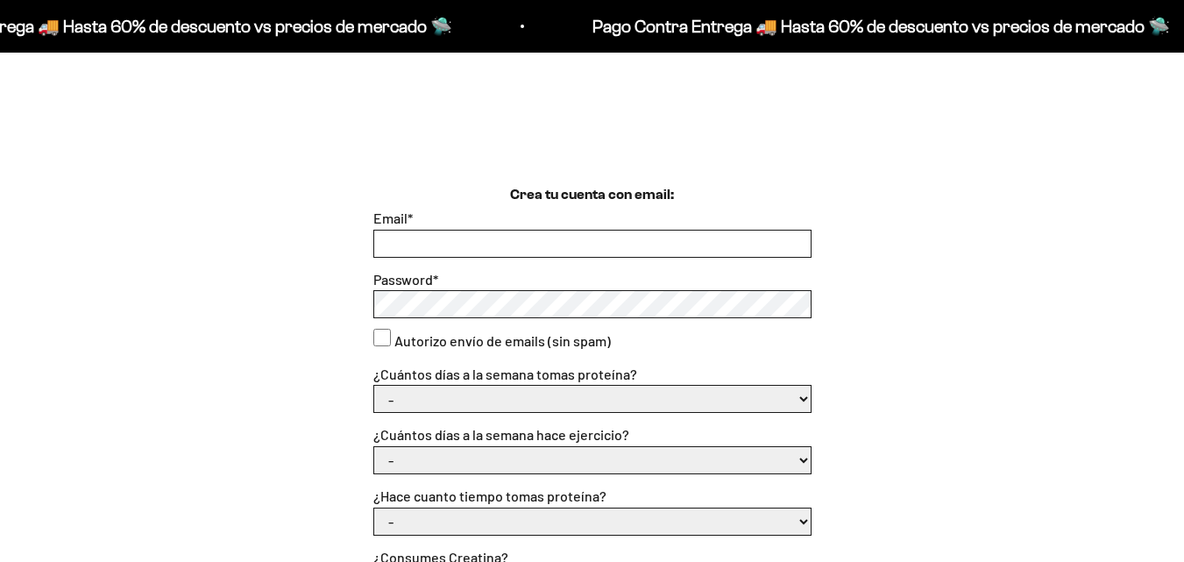
scroll to position [438, 0]
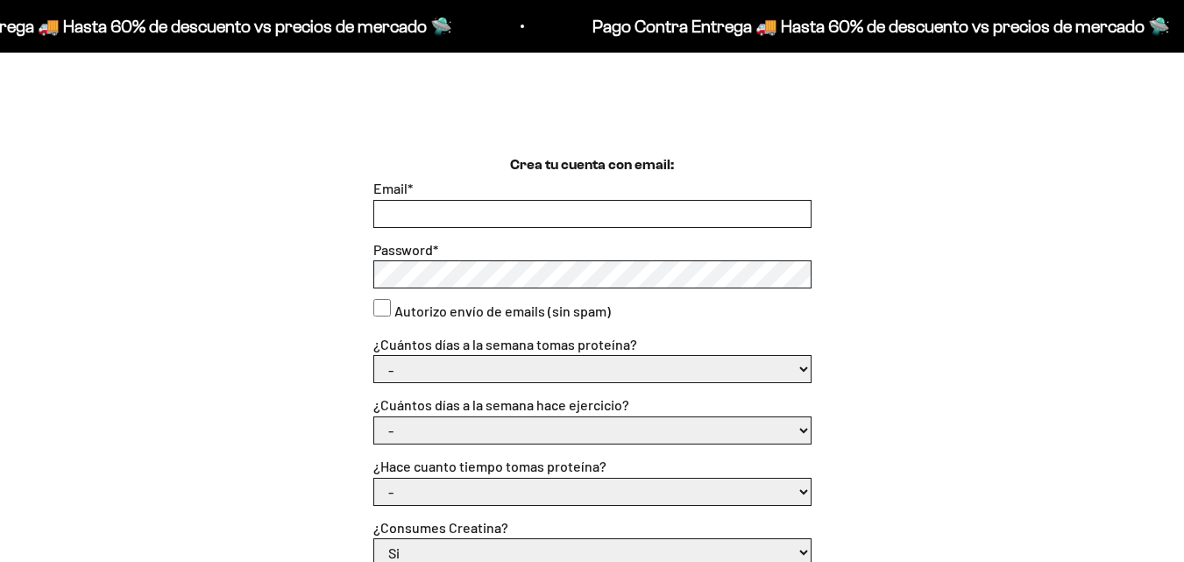
click at [613, 202] on input "Email *" at bounding box center [592, 214] width 436 height 26
type input "josemarenco05@hotmail.com"
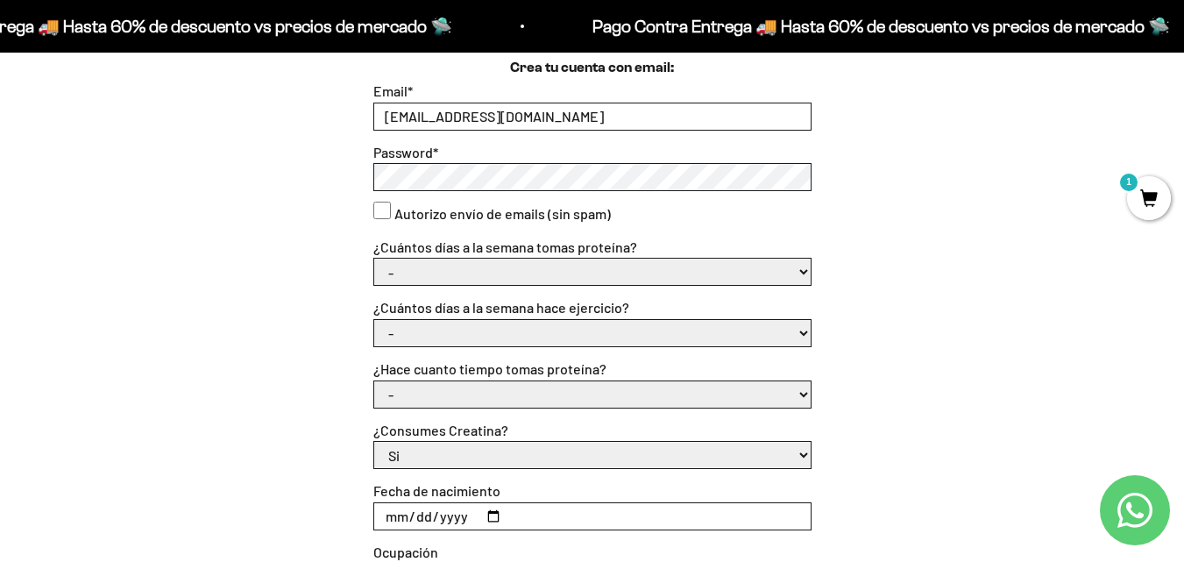
scroll to position [526, 0]
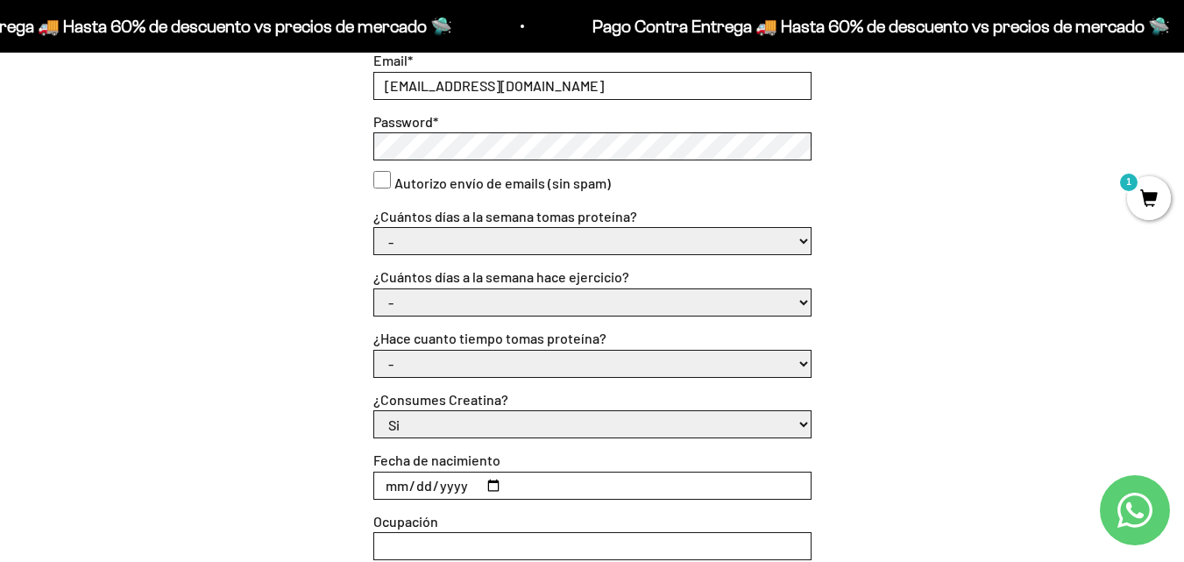
click at [434, 241] on select "- 1 o 2 3 a 5 6 o 7" at bounding box center [592, 241] width 436 height 26
select select "6 o 7"
click at [374, 228] on select "- 1 o 2 3 a 5 6 o 7" at bounding box center [592, 241] width 436 height 26
click at [436, 300] on select "- No hago 1 a 2 días 3 a 5 días 6 o 7 días" at bounding box center [592, 302] width 436 height 26
select select "3 a 5 días"
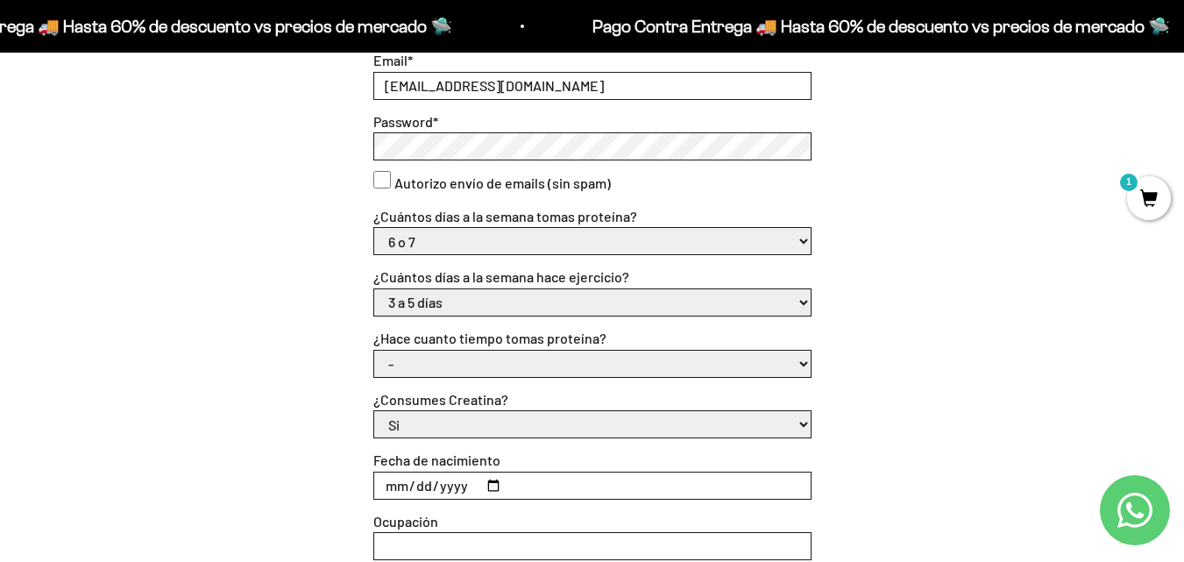
click at [374, 289] on select "- No hago 1 a 2 días 3 a 5 días 6 o 7 días" at bounding box center [592, 302] width 436 height 26
click at [457, 360] on select "- Apenas estoy empezando Menos de 6 meses Más de 6 meses Hace más de un año" at bounding box center [592, 364] width 436 height 26
select select "Apenas estoy empezando"
click at [374, 351] on select "- Apenas estoy empezando Menos de 6 meses Más de 6 meses Hace más de un año" at bounding box center [592, 364] width 436 height 26
click at [463, 420] on select "Si No" at bounding box center [592, 424] width 436 height 26
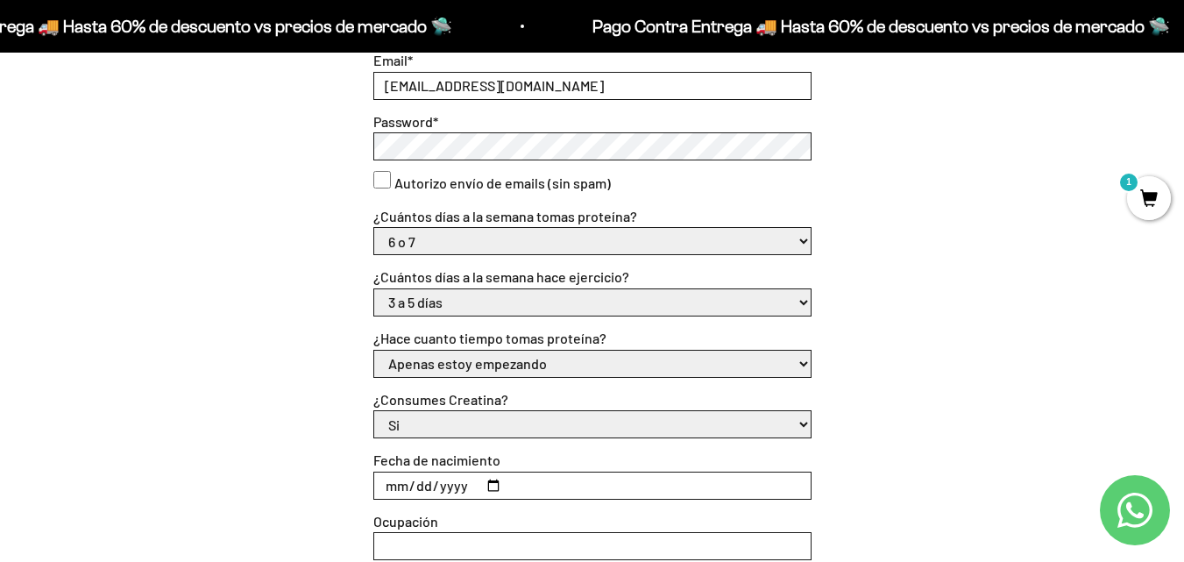
click at [457, 426] on select "Si No" at bounding box center [592, 424] width 436 height 26
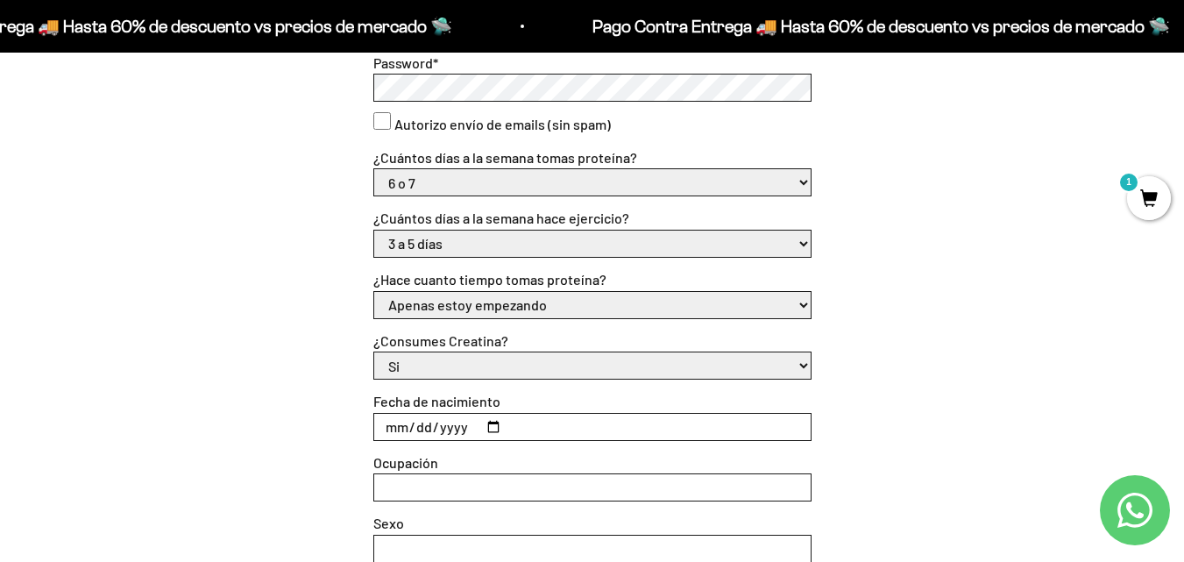
scroll to position [613, 0]
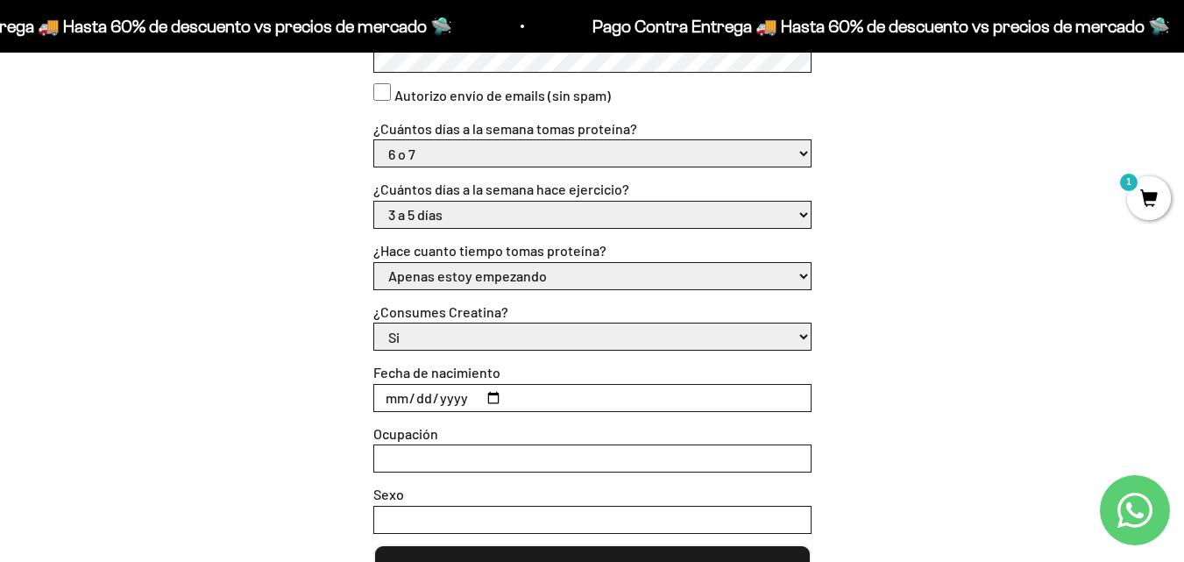
click at [449, 394] on input "Fecha de nacimiento" at bounding box center [592, 398] width 436 height 26
click at [514, 400] on input "Fecha de nacimiento" at bounding box center [592, 398] width 436 height 26
click at [498, 398] on input "Fecha de nacimiento" at bounding box center [592, 398] width 436 height 26
click at [465, 394] on input "2025-03-19" at bounding box center [592, 398] width 436 height 26
click at [491, 395] on input "2025-03-19" at bounding box center [592, 398] width 436 height 26
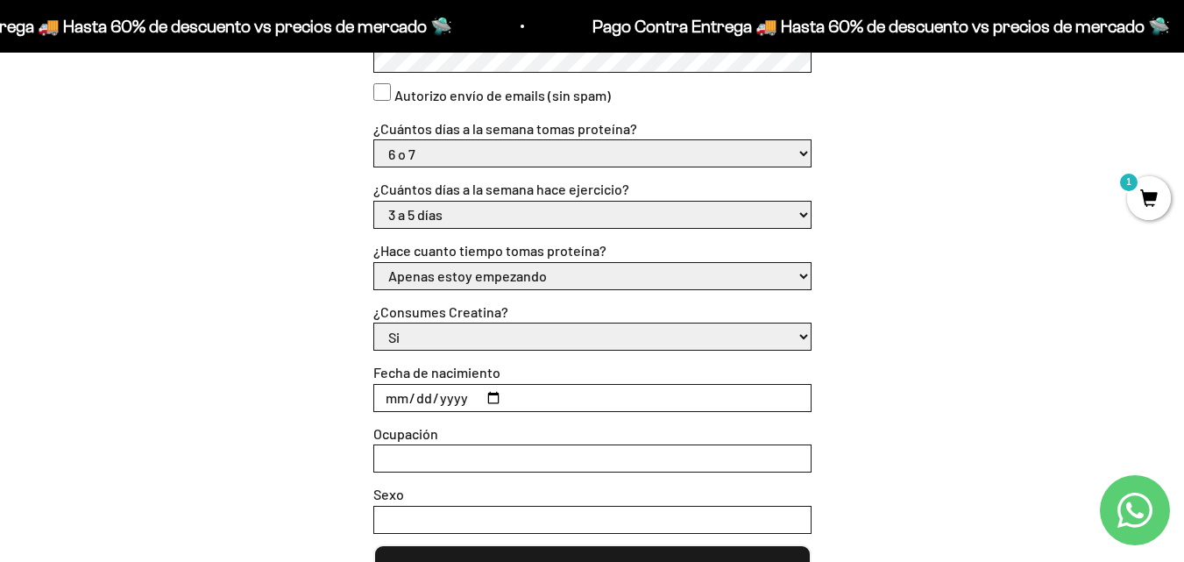
type input "2000-03-19"
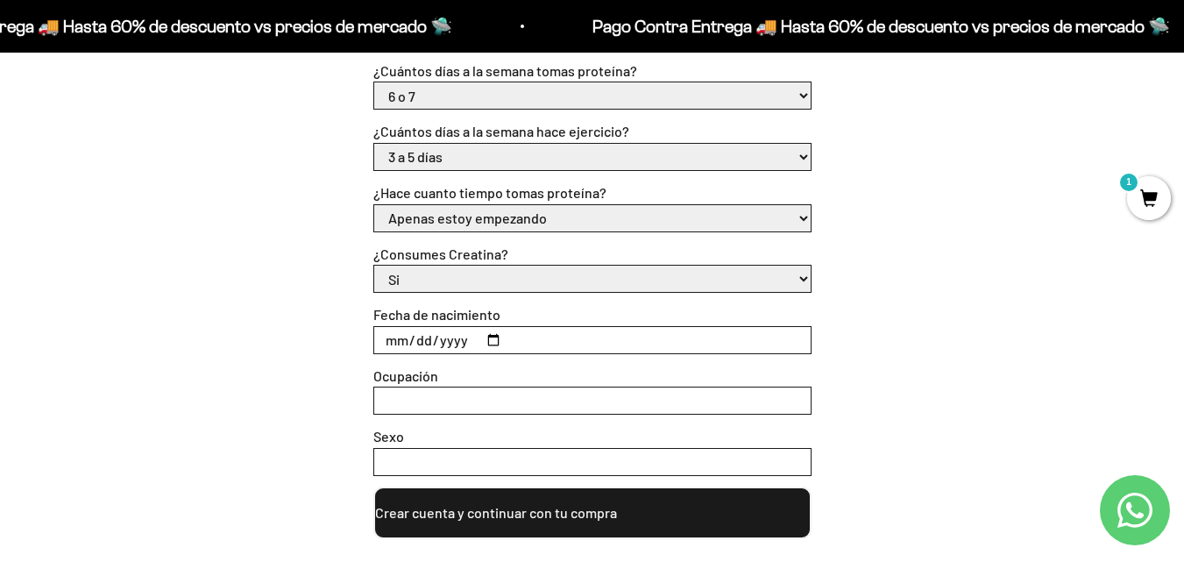
scroll to position [701, 0]
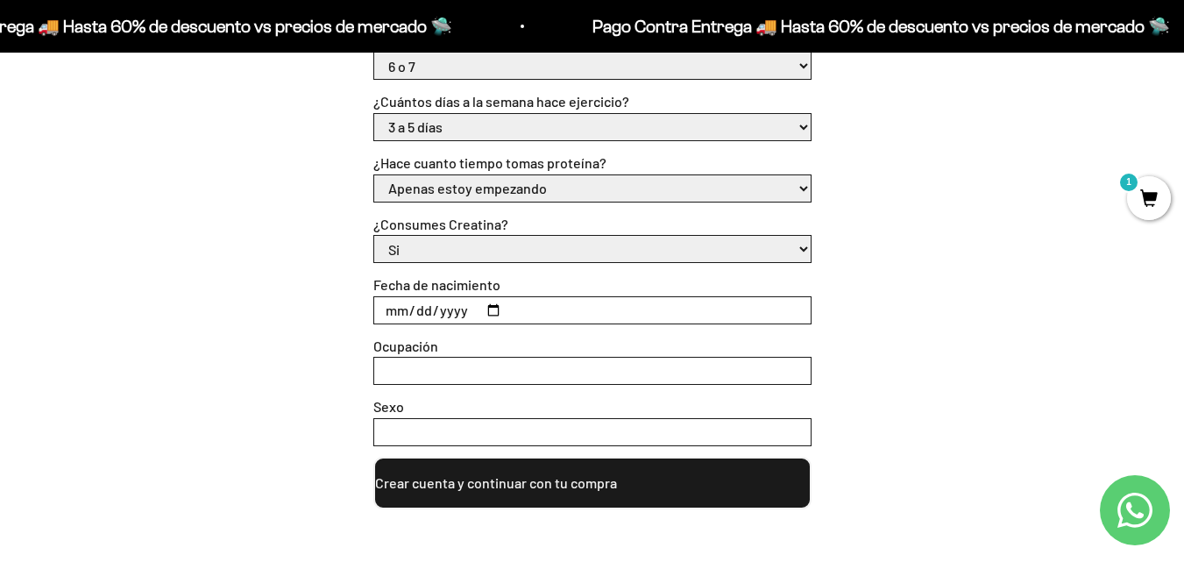
click at [476, 365] on input "Ocupación" at bounding box center [592, 371] width 436 height 26
type input "Estudiante"
click at [443, 427] on input "Sexo" at bounding box center [592, 432] width 436 height 26
type input "m"
type input "Masculino"
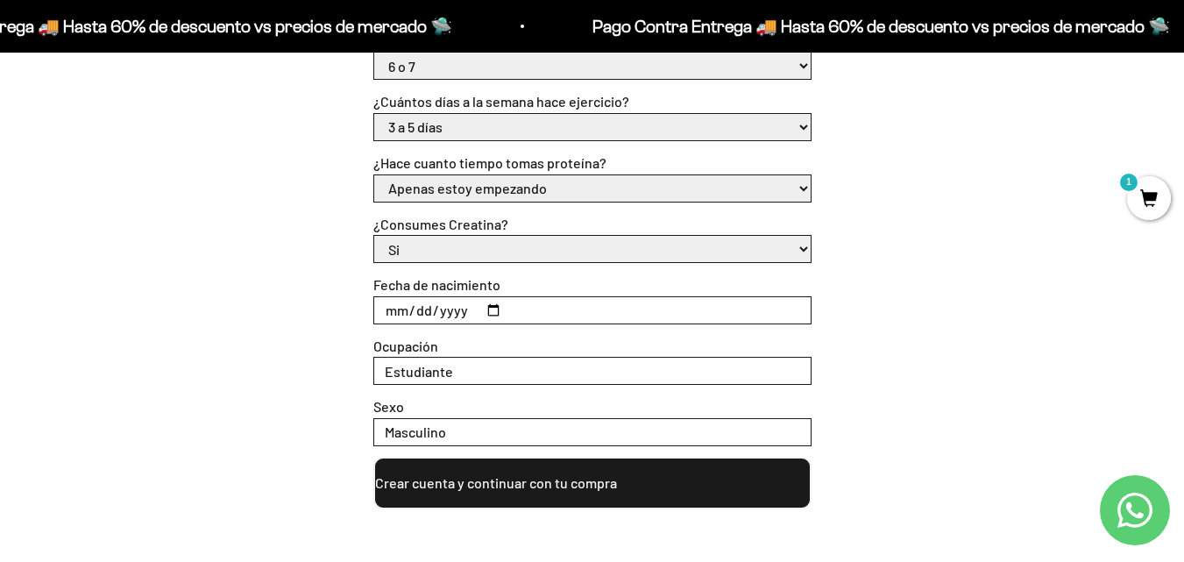
click at [530, 467] on button "Crear cuenta y continuar con tu compra" at bounding box center [592, 483] width 438 height 53
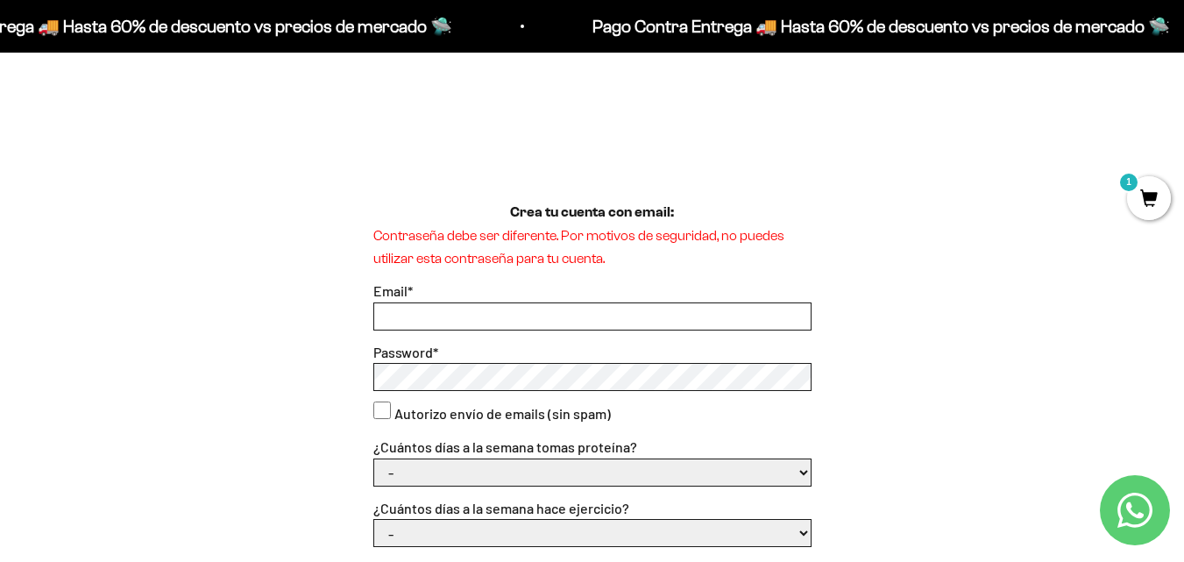
scroll to position [88, 0]
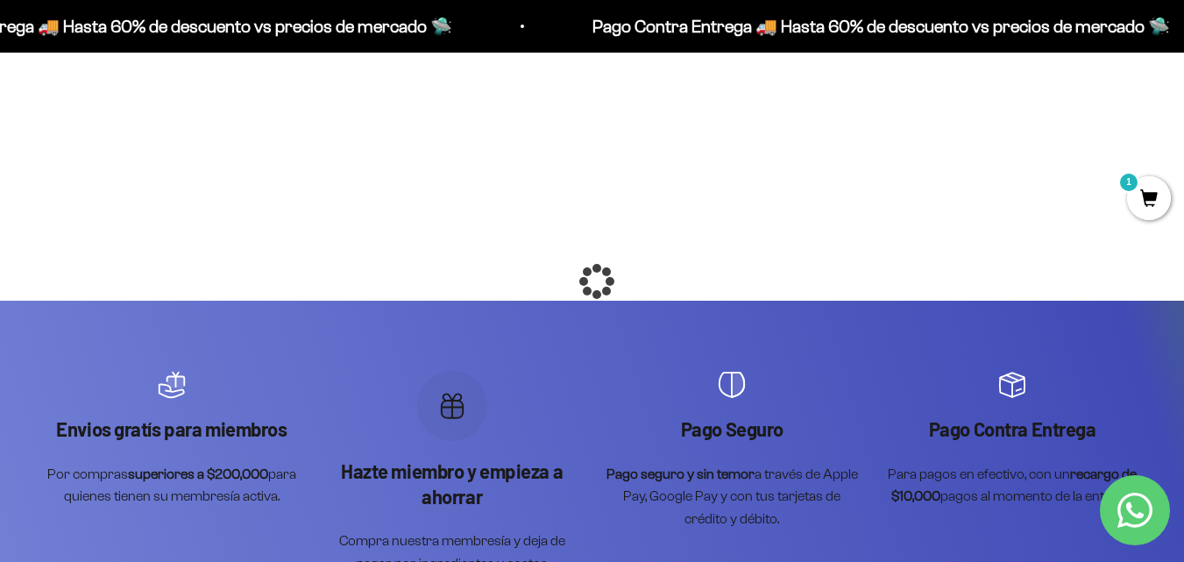
scroll to position [263, 0]
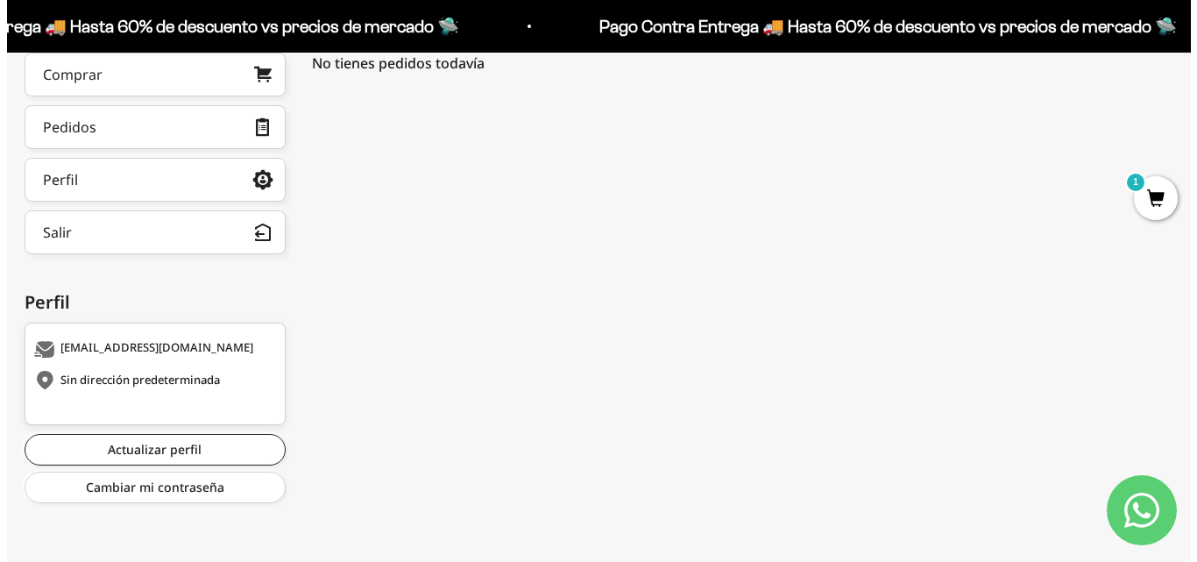
scroll to position [213, 0]
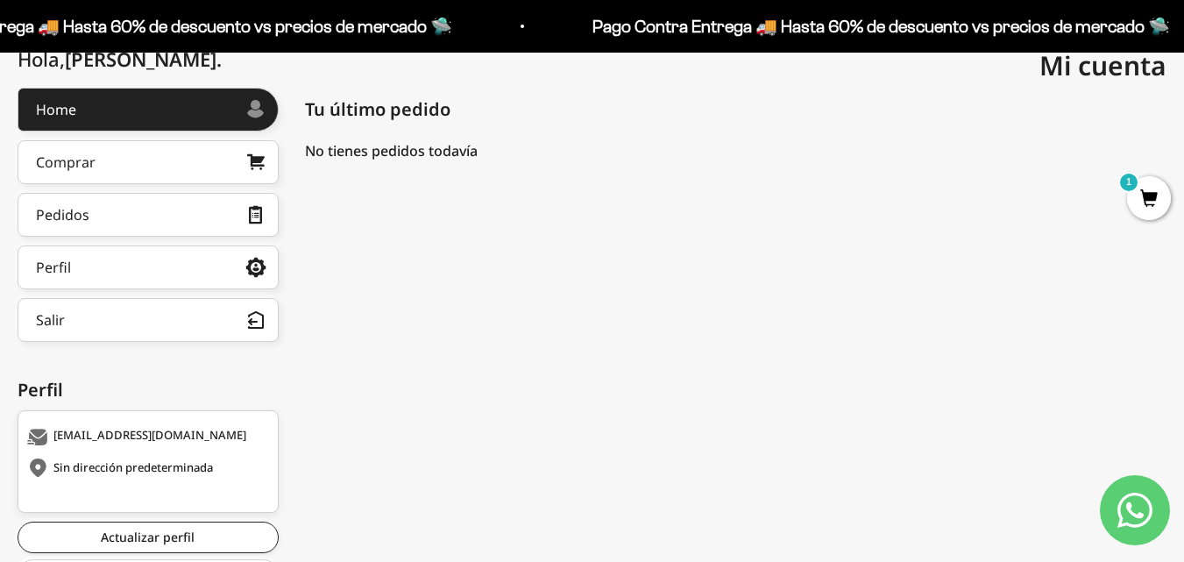
click at [1143, 199] on span "1" at bounding box center [1149, 198] width 44 height 44
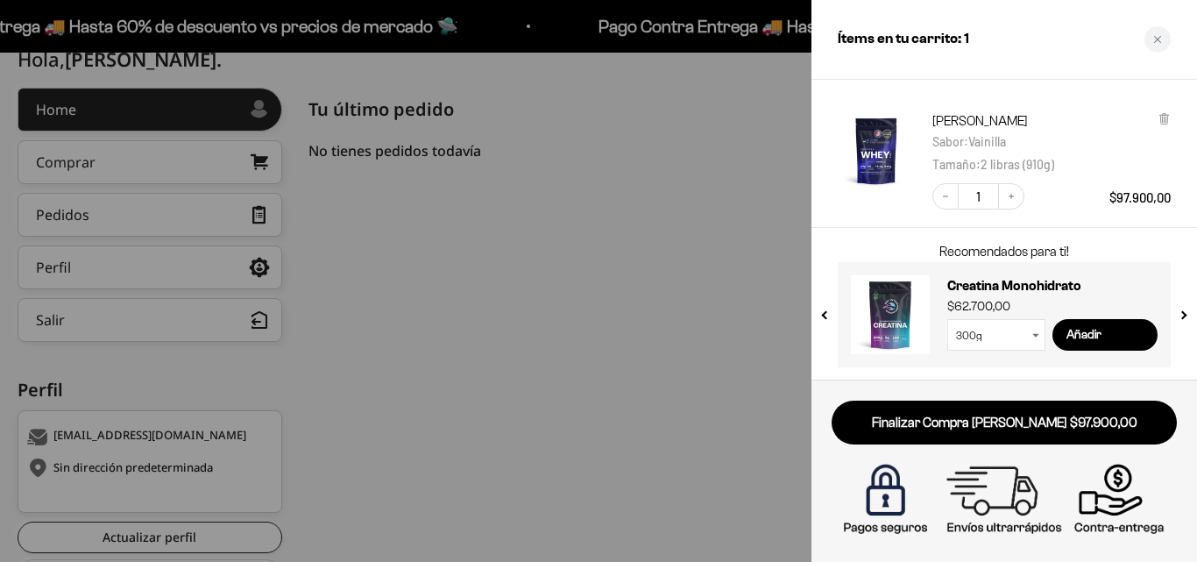
scroll to position [84, 0]
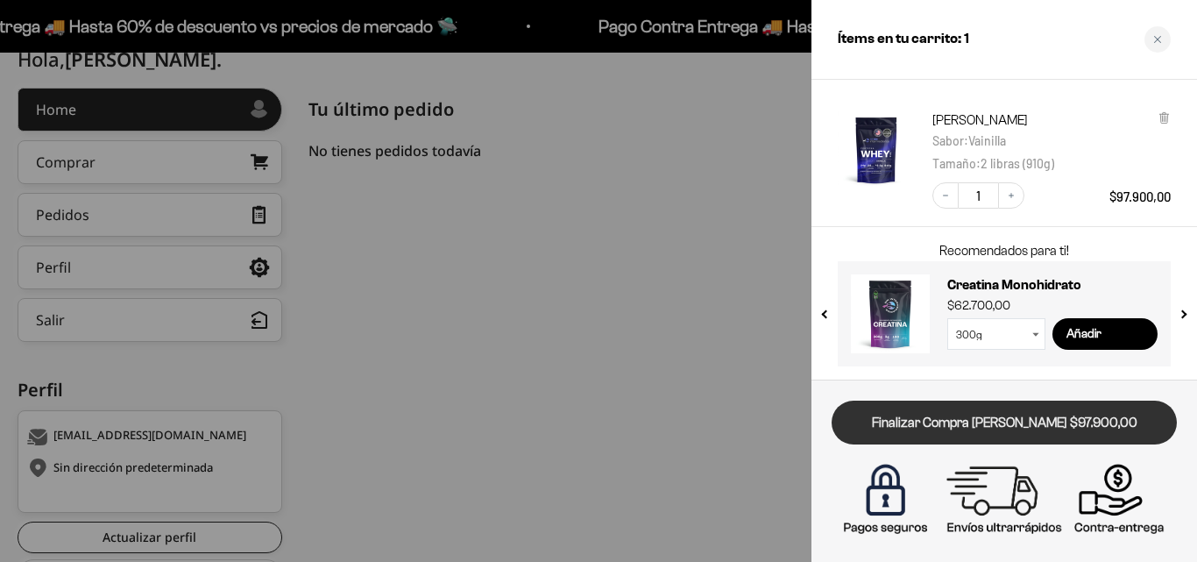
click at [1015, 422] on link "Finalizar Compra [PERSON_NAME] $97.900,00" at bounding box center [1004, 423] width 345 height 45
